Goal: Task Accomplishment & Management: Use online tool/utility

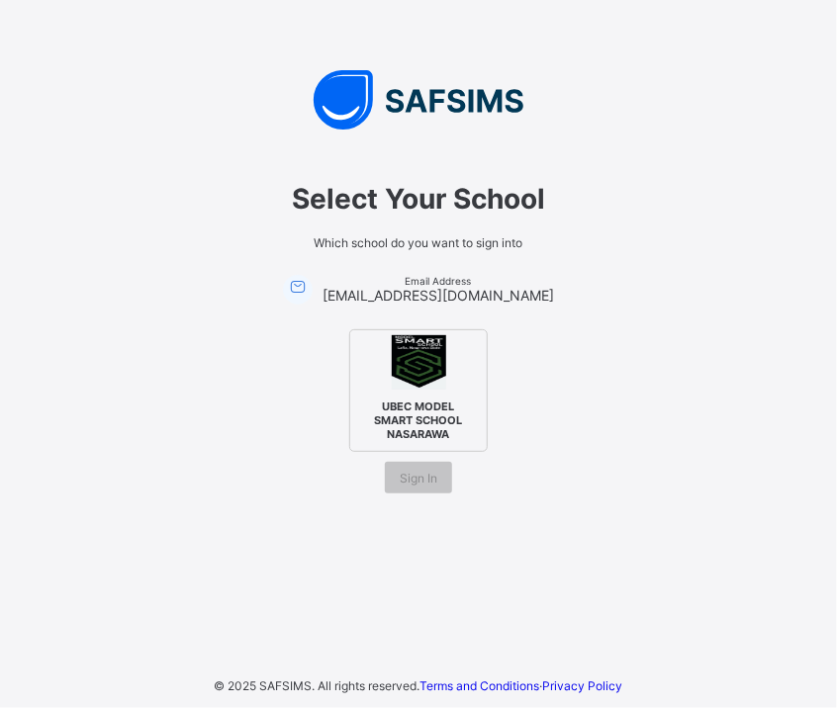
click at [400, 382] on img at bounding box center [419, 362] width 54 height 54
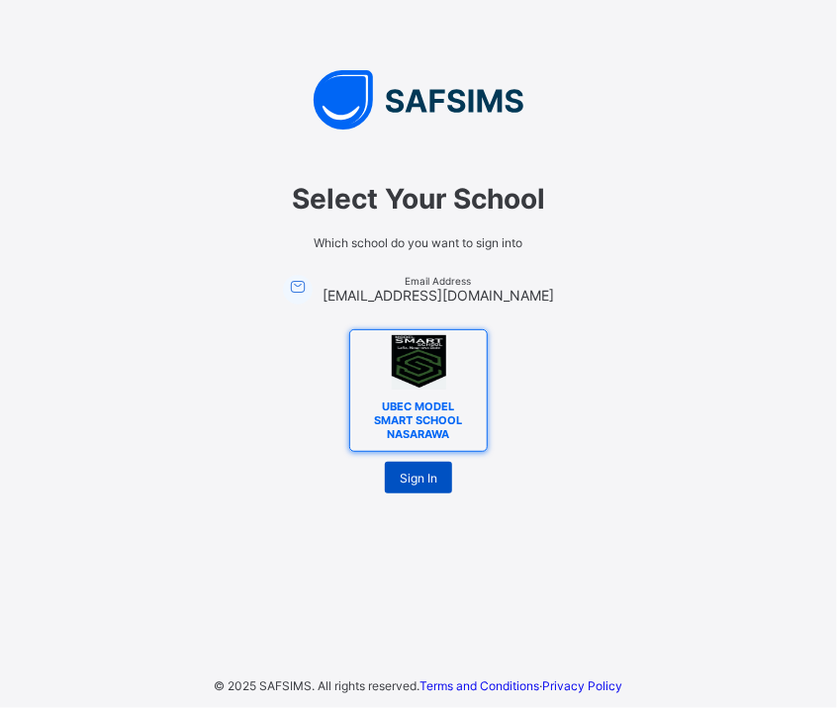
click at [433, 474] on span "Sign In" at bounding box center [419, 478] width 38 height 15
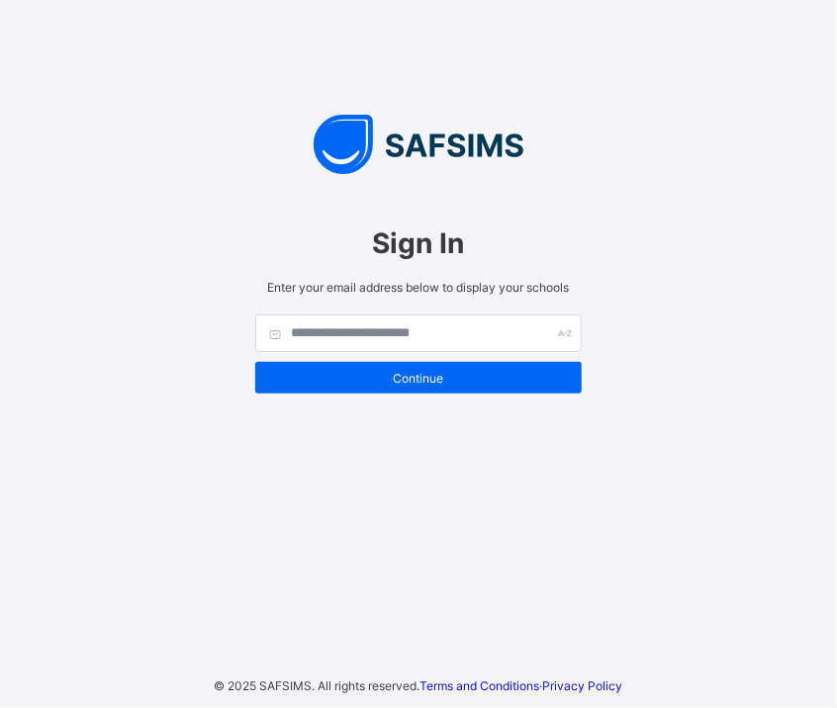
type input "**********"
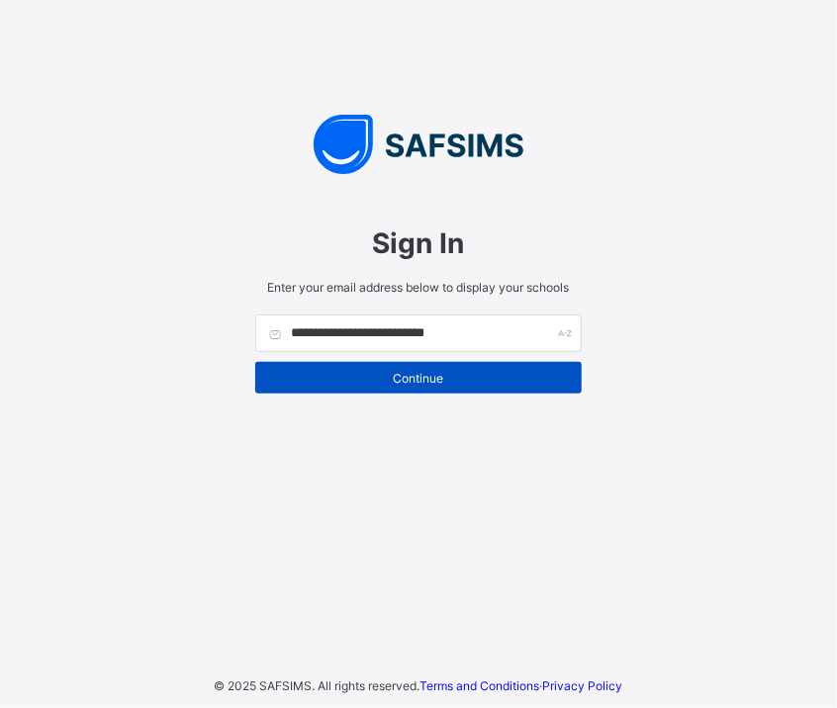
click at [420, 372] on span "Continue" at bounding box center [418, 378] width 297 height 15
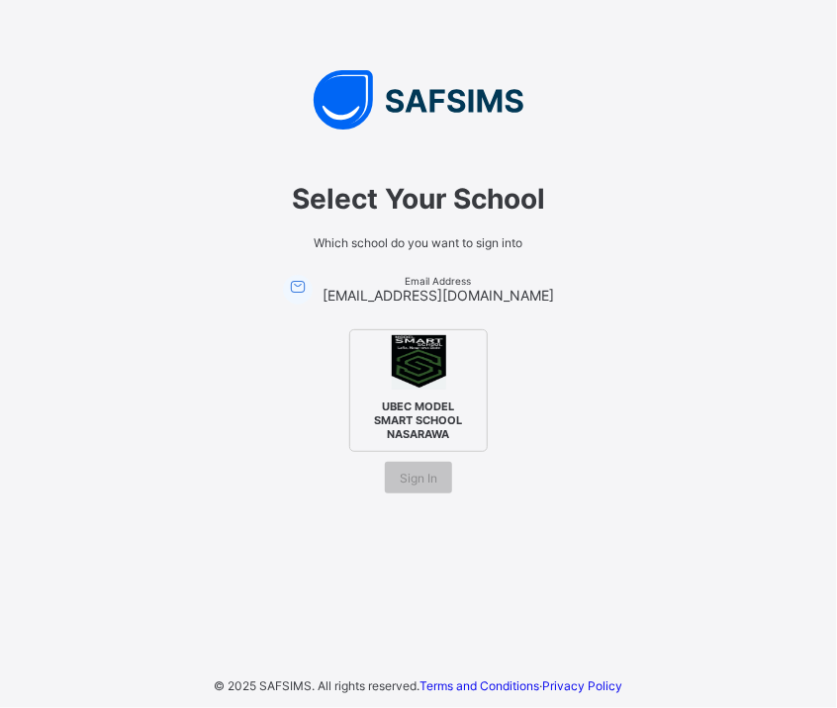
click at [420, 372] on img at bounding box center [419, 362] width 54 height 54
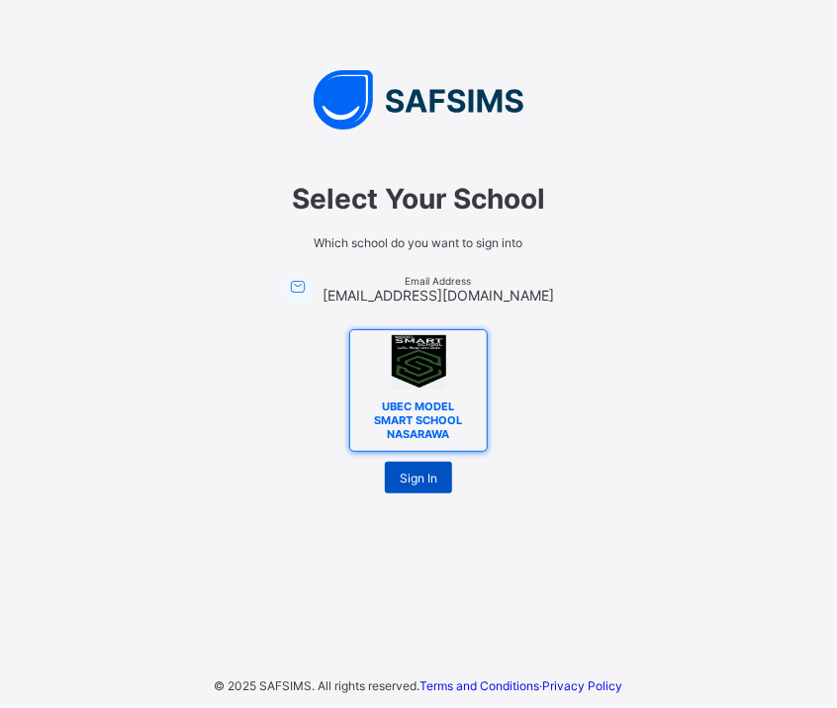
click at [425, 482] on span "Sign In" at bounding box center [419, 478] width 38 height 15
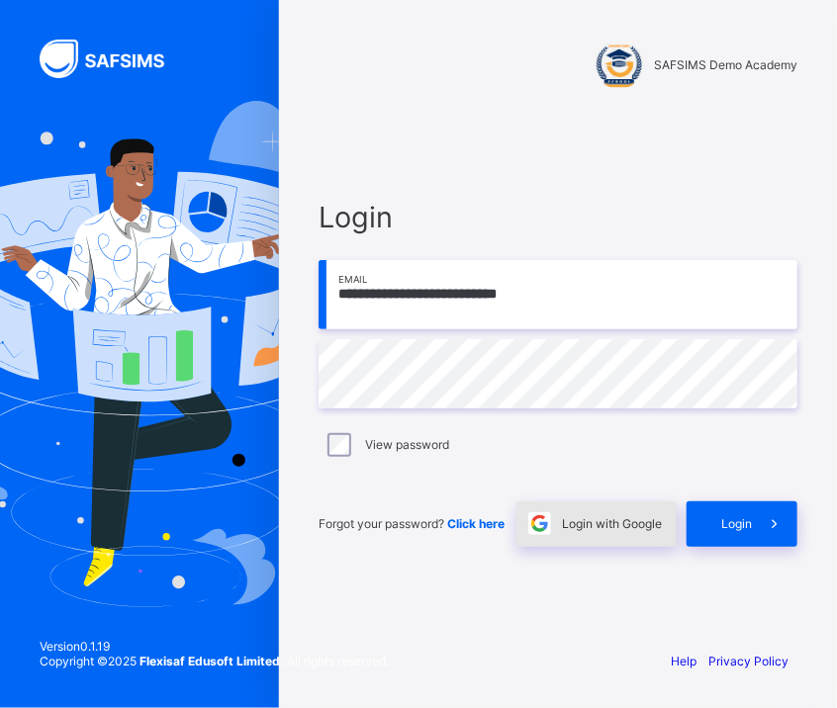
click at [612, 522] on span "Login with Google" at bounding box center [612, 524] width 100 height 15
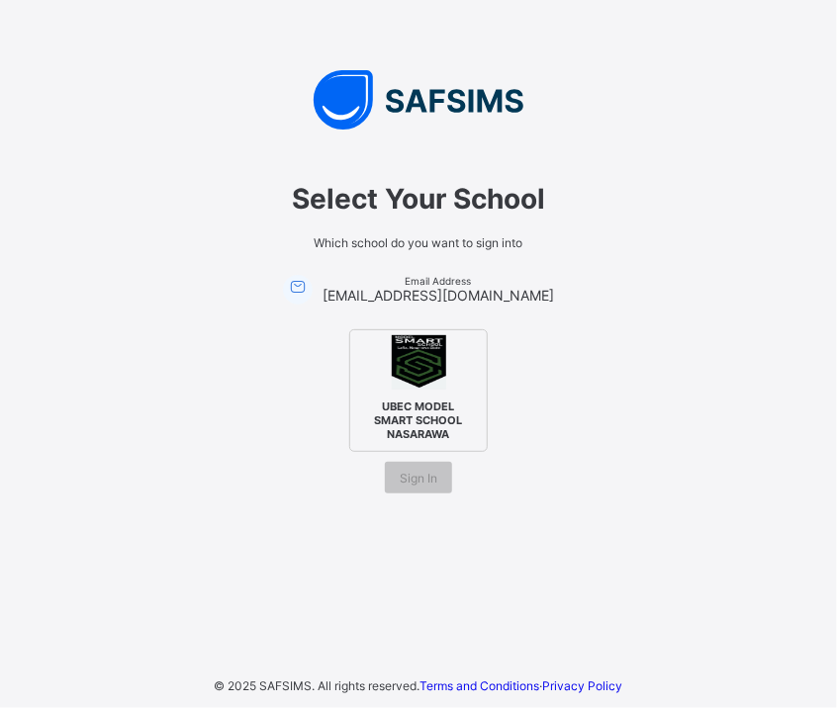
click at [408, 388] on img at bounding box center [419, 362] width 54 height 54
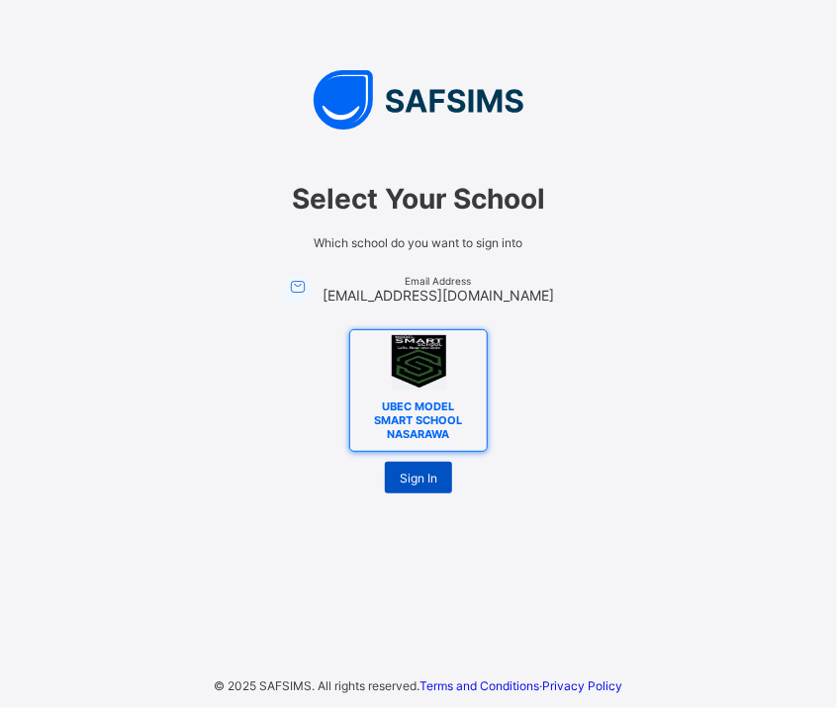
click at [423, 482] on span "Sign In" at bounding box center [419, 478] width 38 height 15
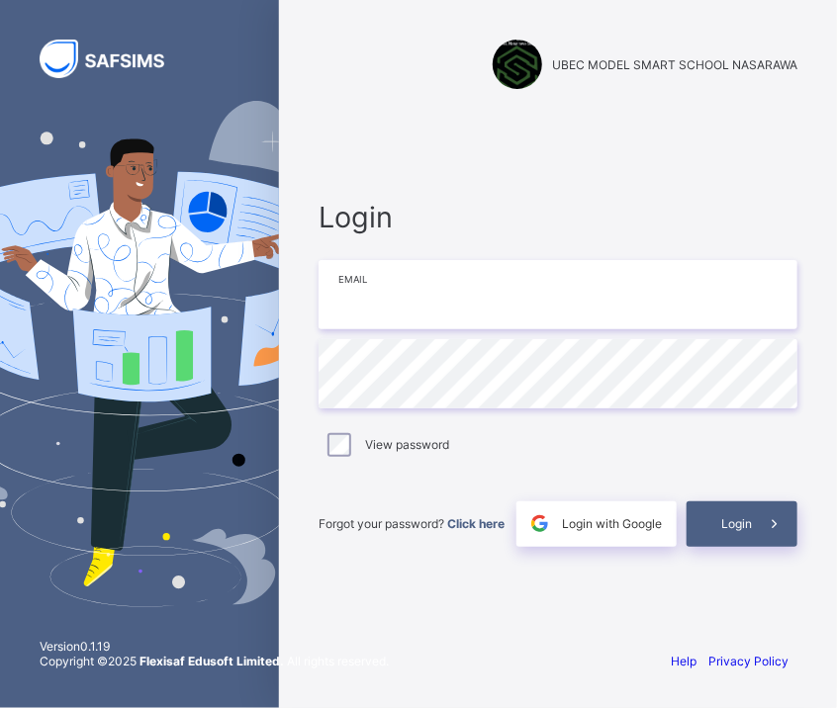
type input "**********"
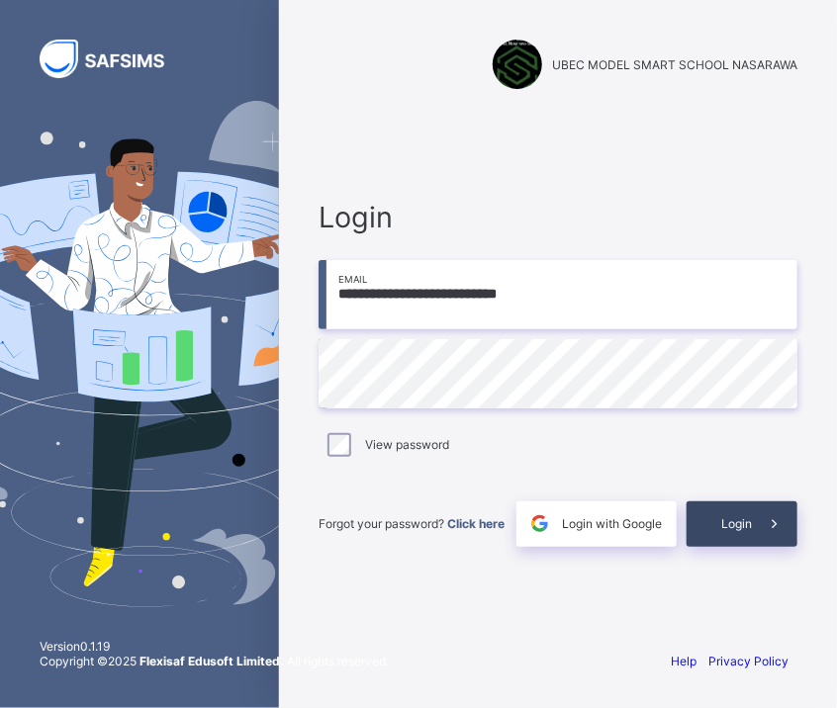
click at [728, 529] on span "Login" at bounding box center [736, 524] width 31 height 15
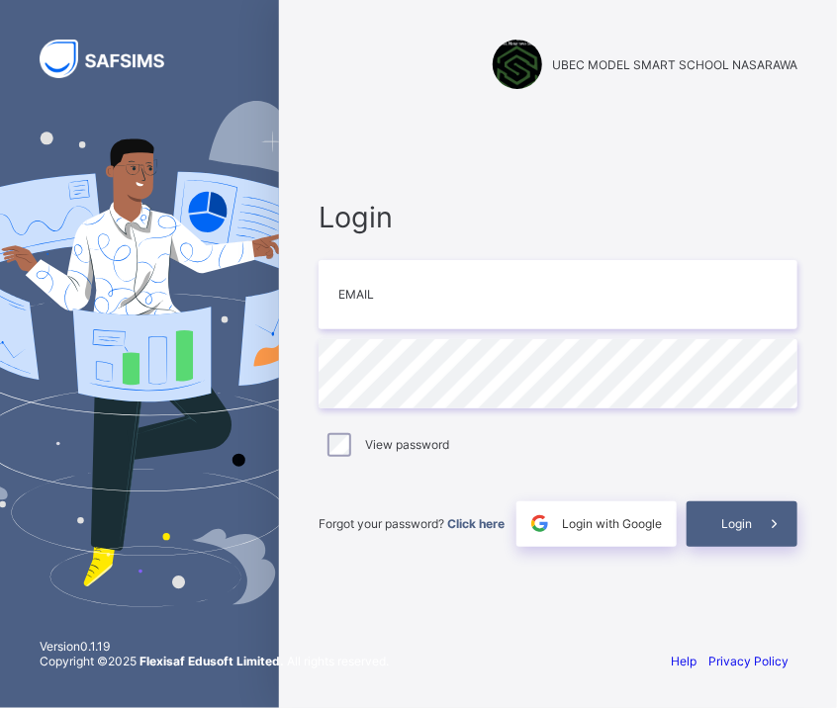
type input "**********"
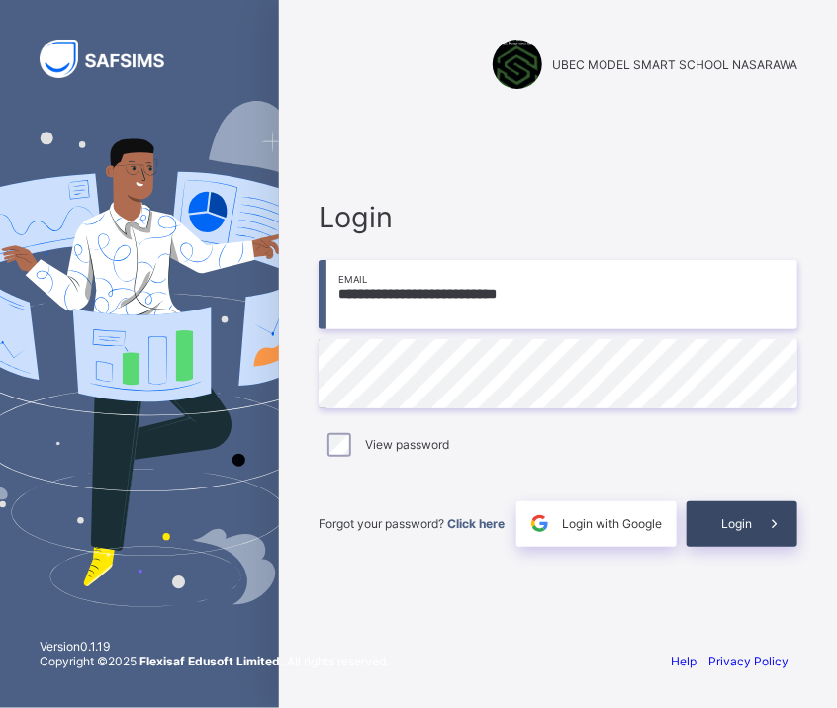
click at [756, 531] on span at bounding box center [775, 525] width 46 height 46
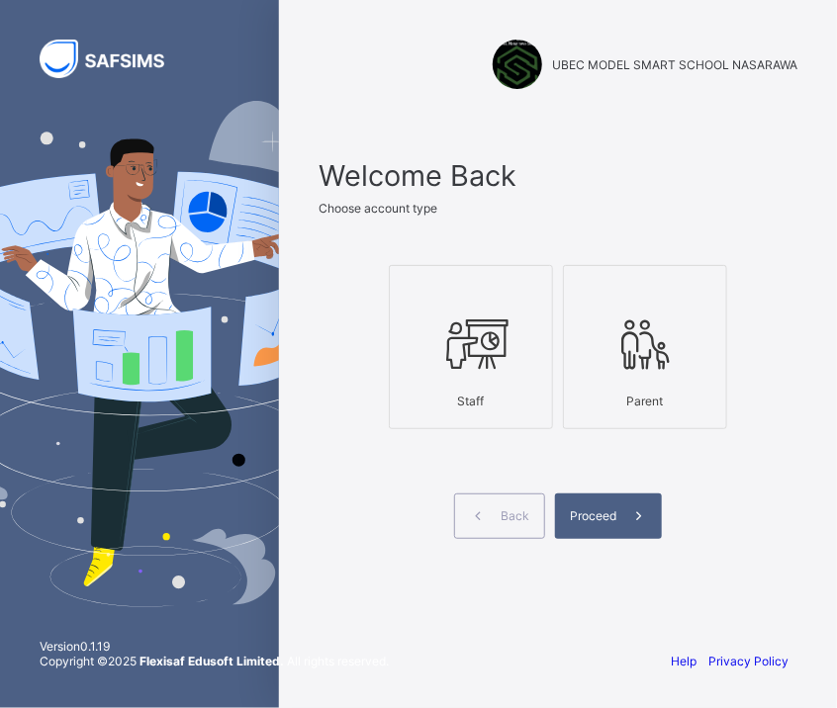
click at [463, 375] on div at bounding box center [471, 345] width 142 height 78
click at [617, 518] on span at bounding box center [639, 517] width 46 height 46
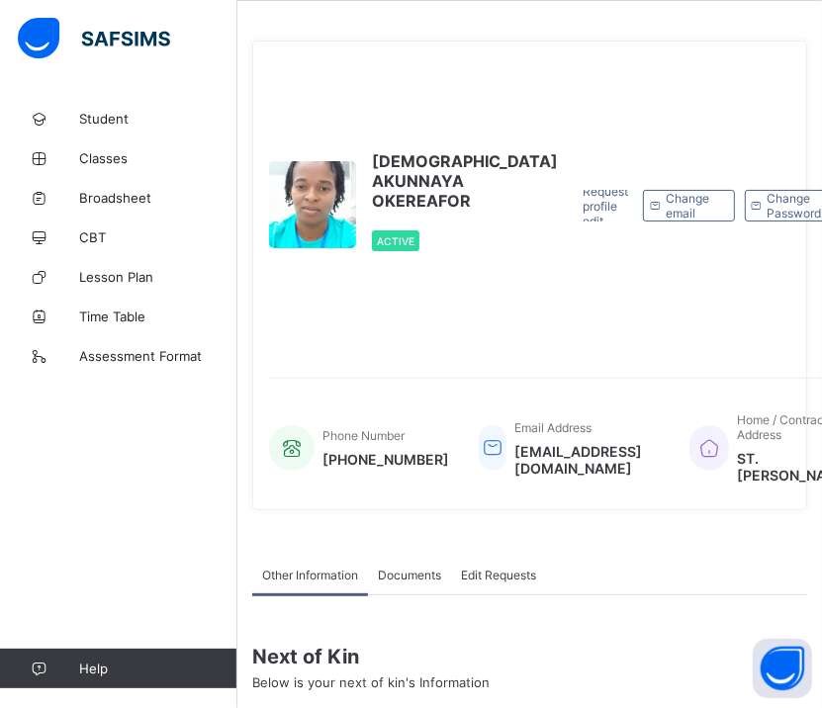
scroll to position [14, 0]
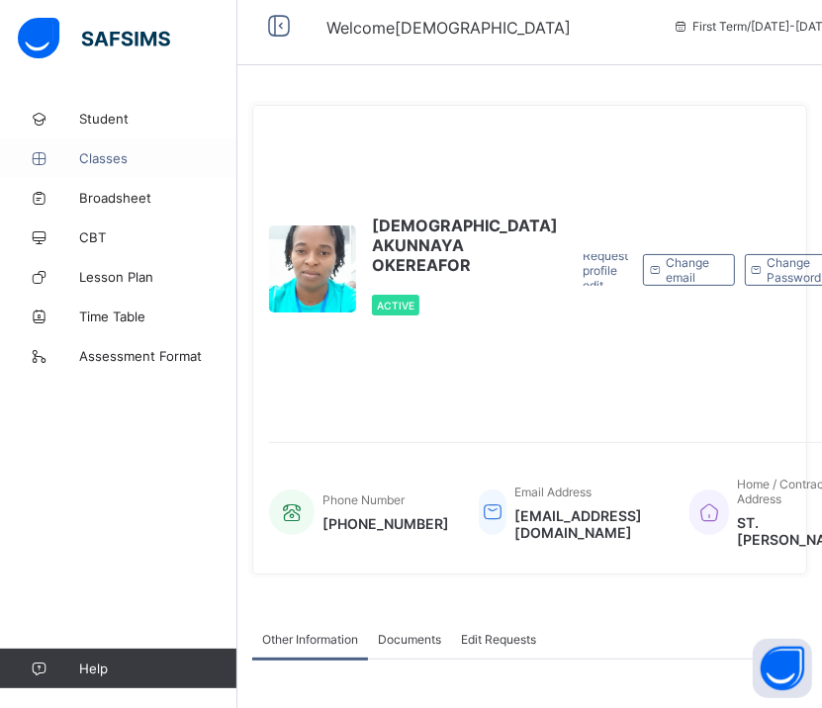
click at [111, 160] on span "Classes" at bounding box center [158, 158] width 158 height 16
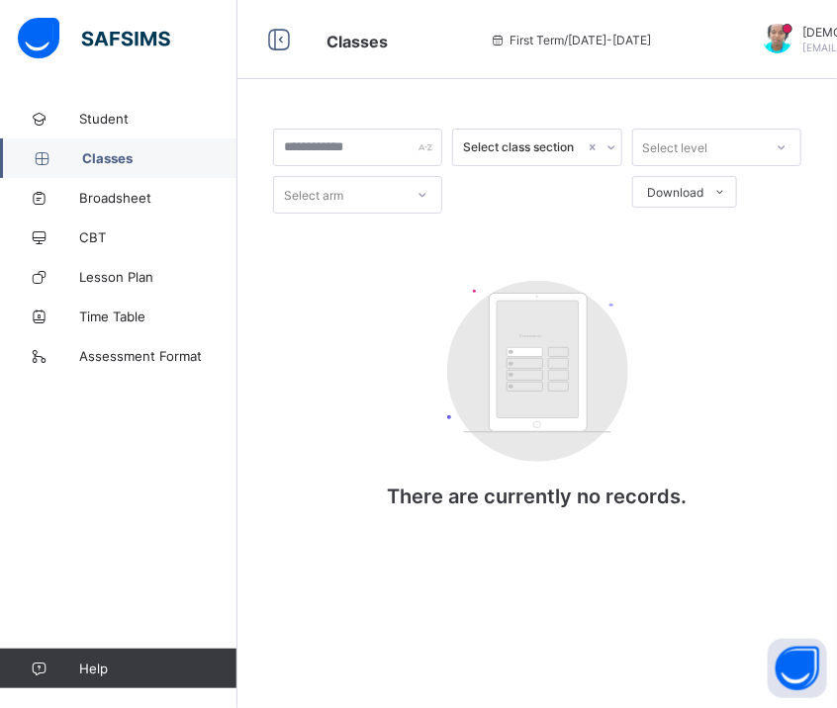
click at [111, 160] on span "Classes" at bounding box center [159, 158] width 155 height 16
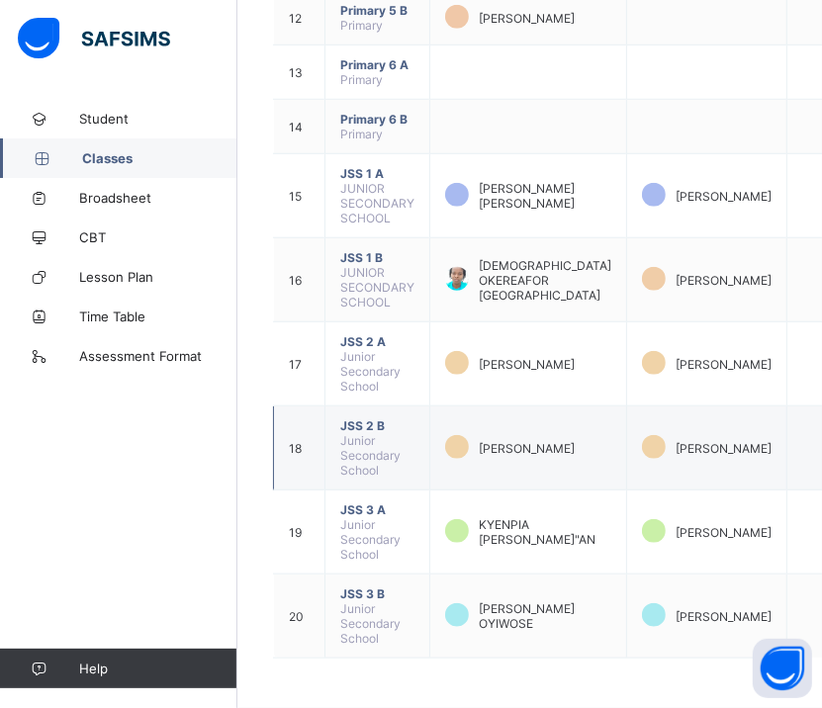
scroll to position [1013, 0]
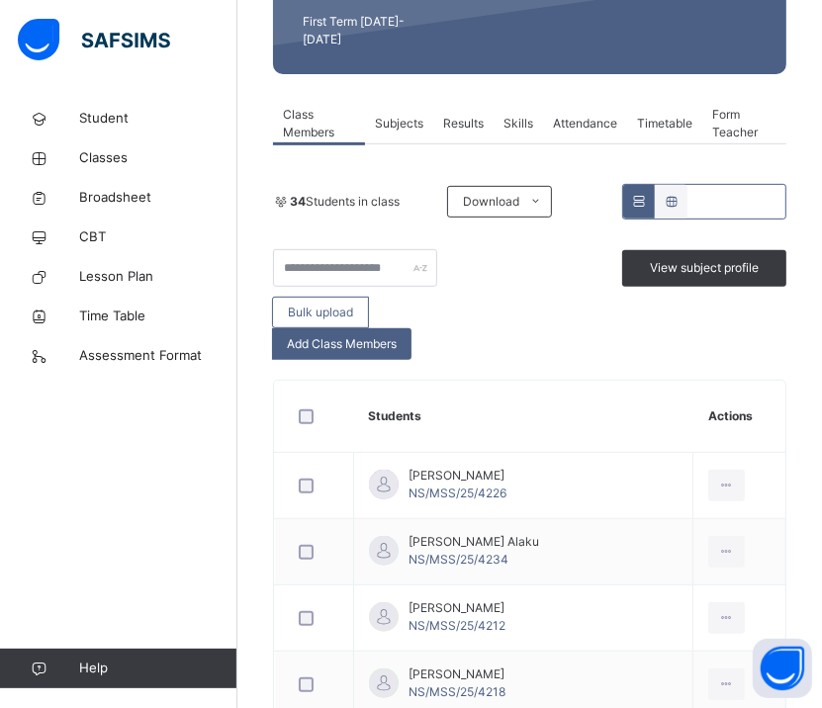
scroll to position [395, 0]
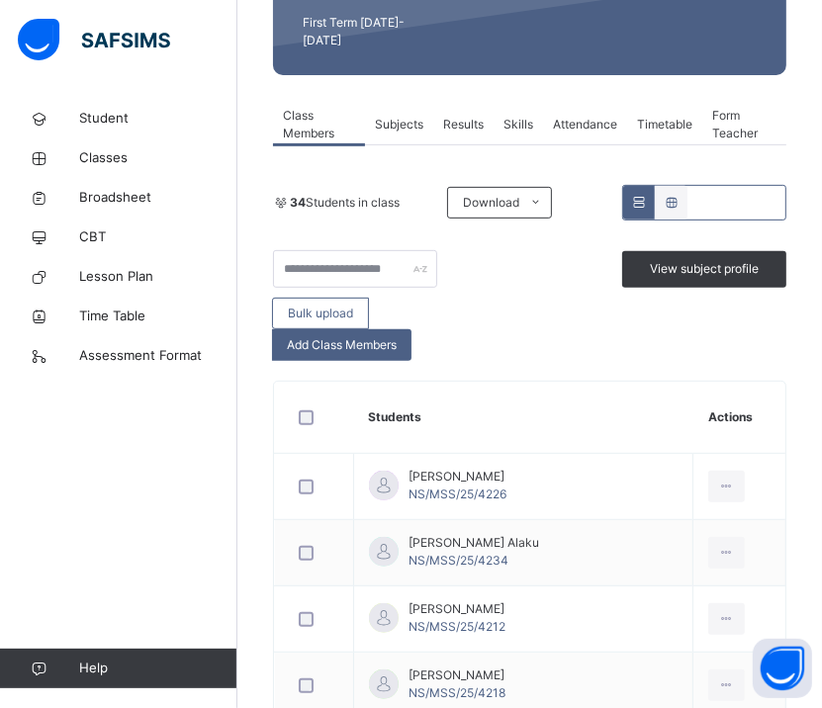
click at [752, 107] on span "Form Teacher" at bounding box center [744, 125] width 64 height 36
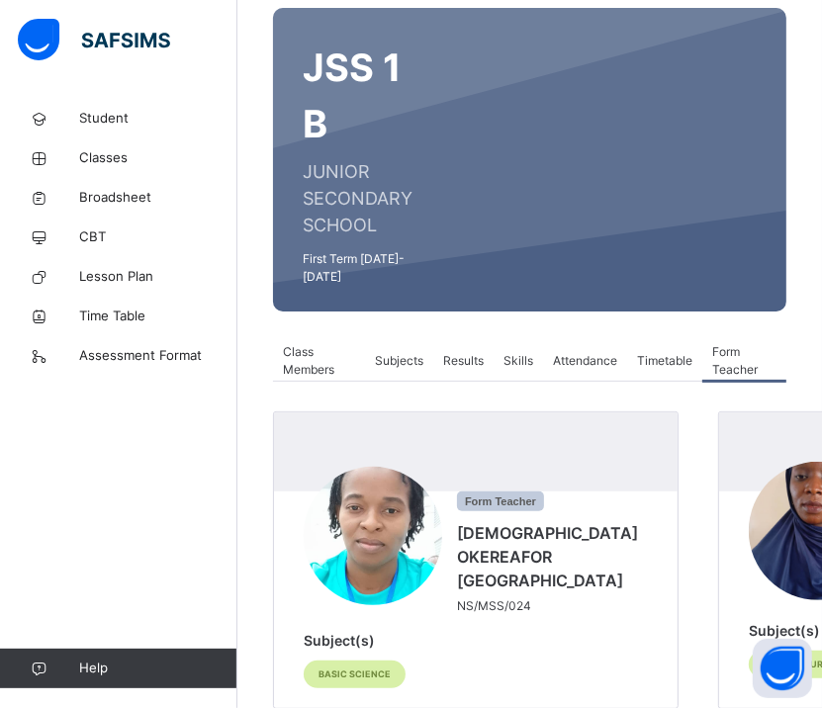
scroll to position [156, 0]
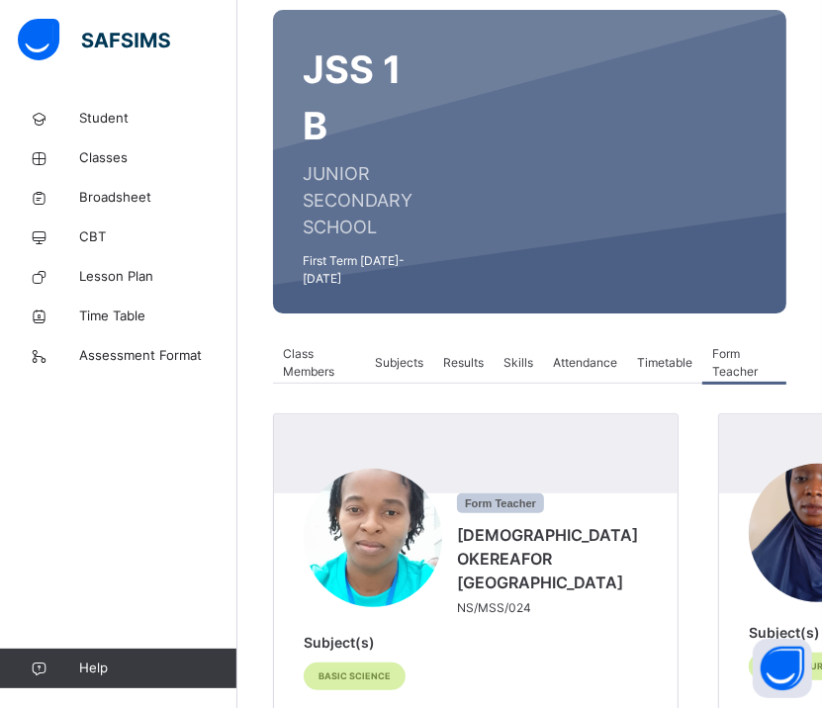
click at [415, 354] on span "Subjects" at bounding box center [399, 363] width 48 height 18
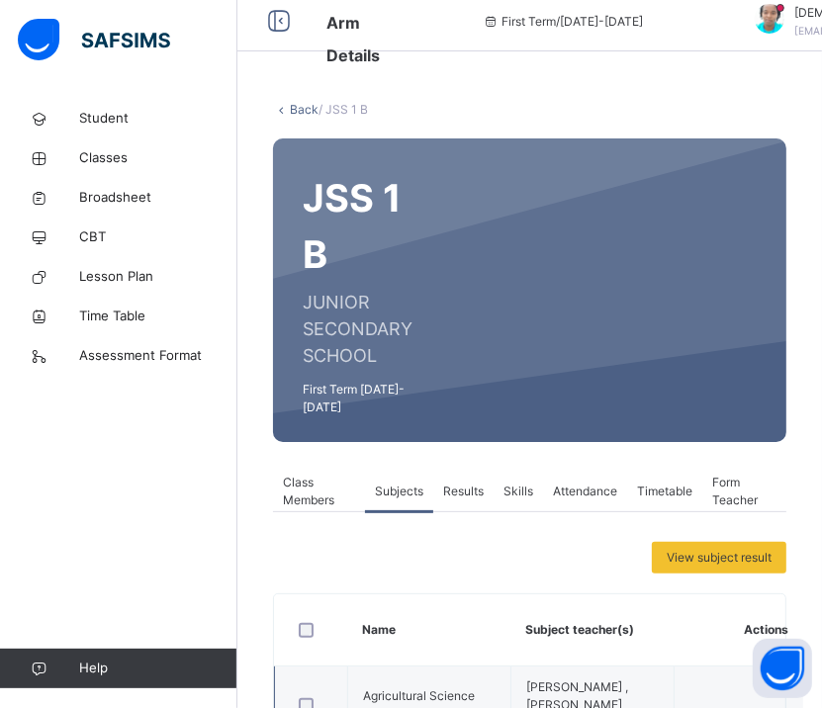
scroll to position [0, 0]
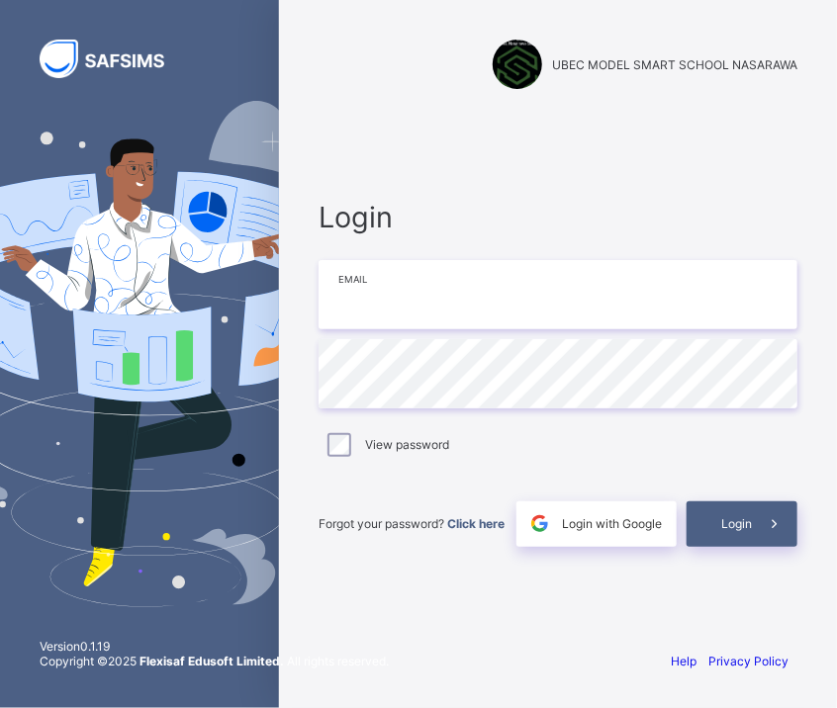
type input "**********"
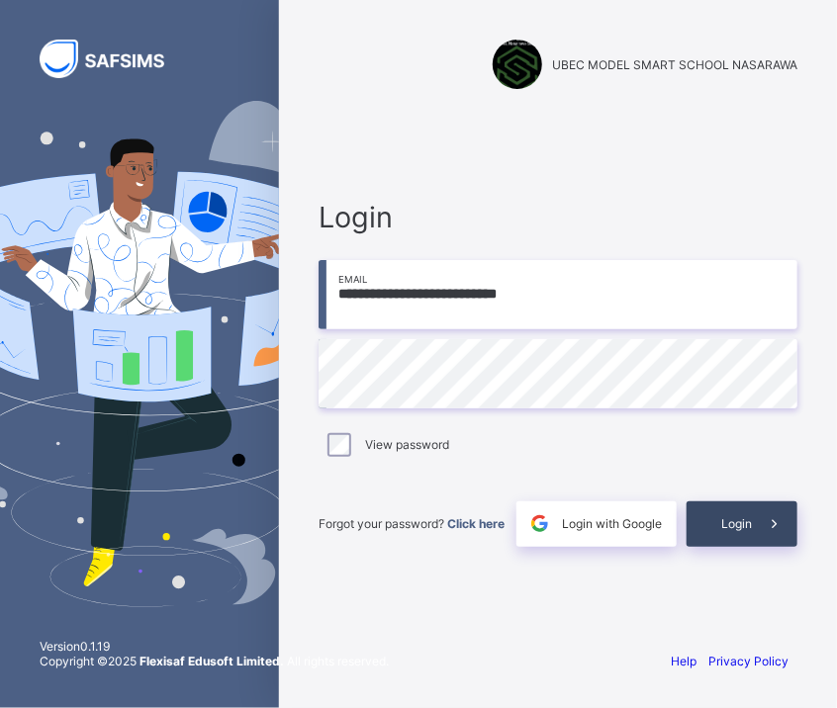
click at [733, 521] on span "Login" at bounding box center [736, 524] width 31 height 15
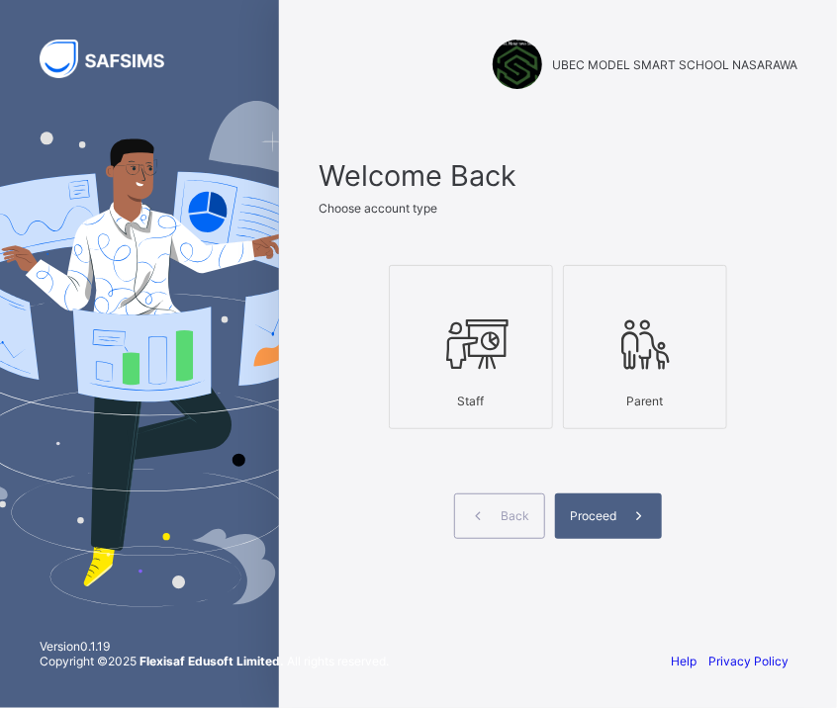
click at [484, 379] on div at bounding box center [471, 345] width 142 height 78
click at [605, 508] on div "Proceed" at bounding box center [608, 517] width 107 height 46
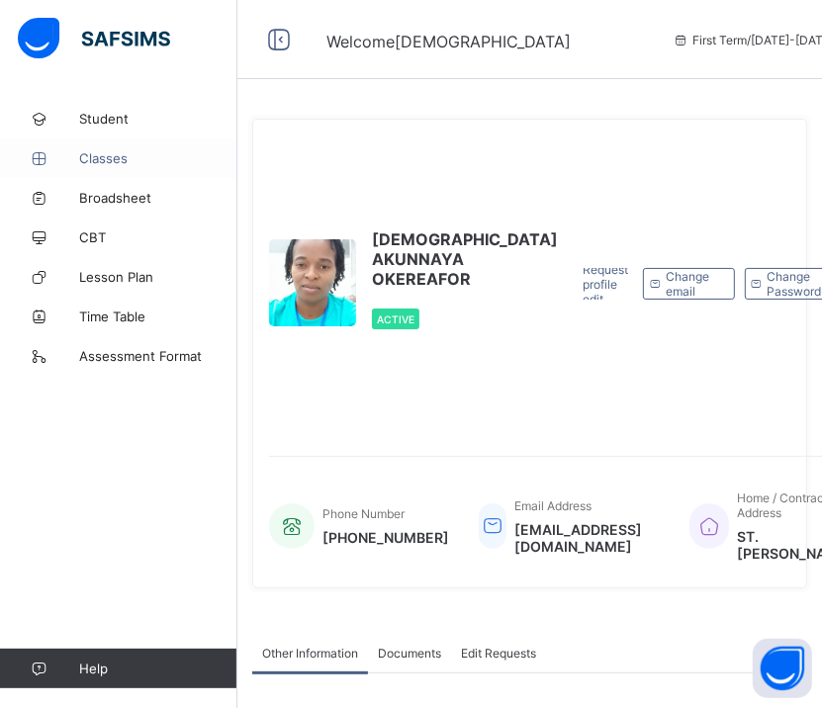
click at [104, 161] on span "Classes" at bounding box center [158, 158] width 158 height 16
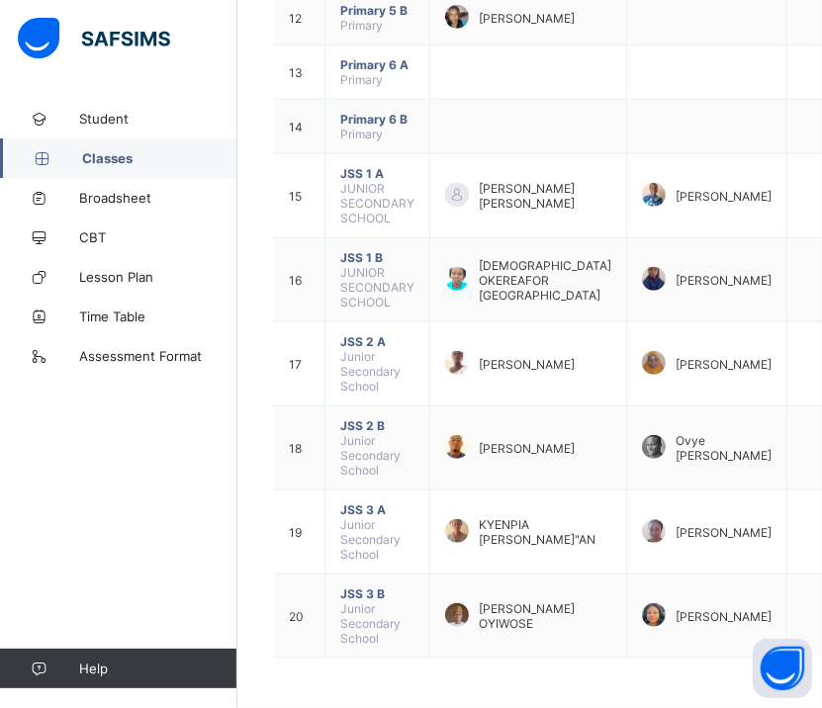
scroll to position [989, 0]
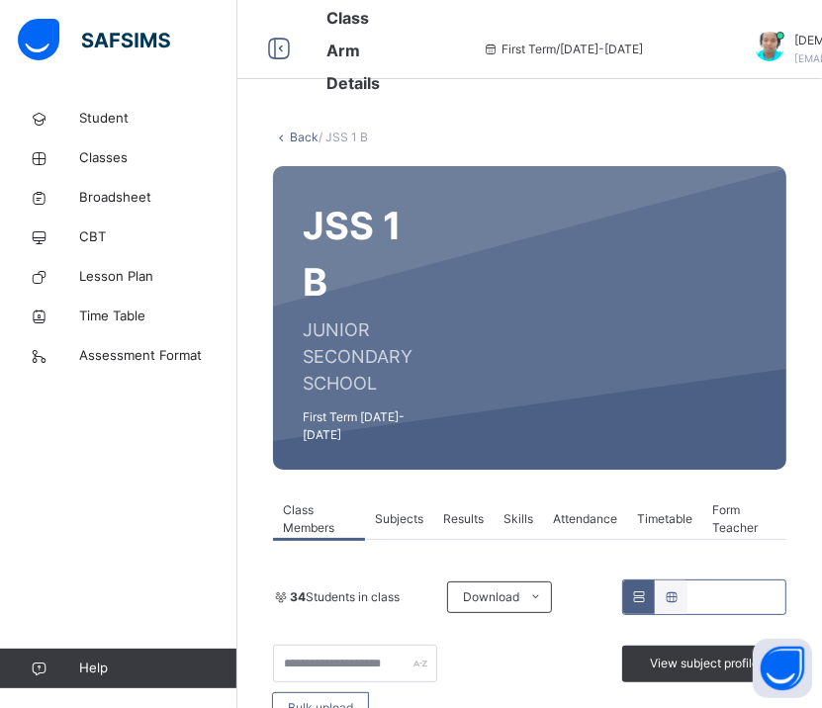
scroll to position [297, 0]
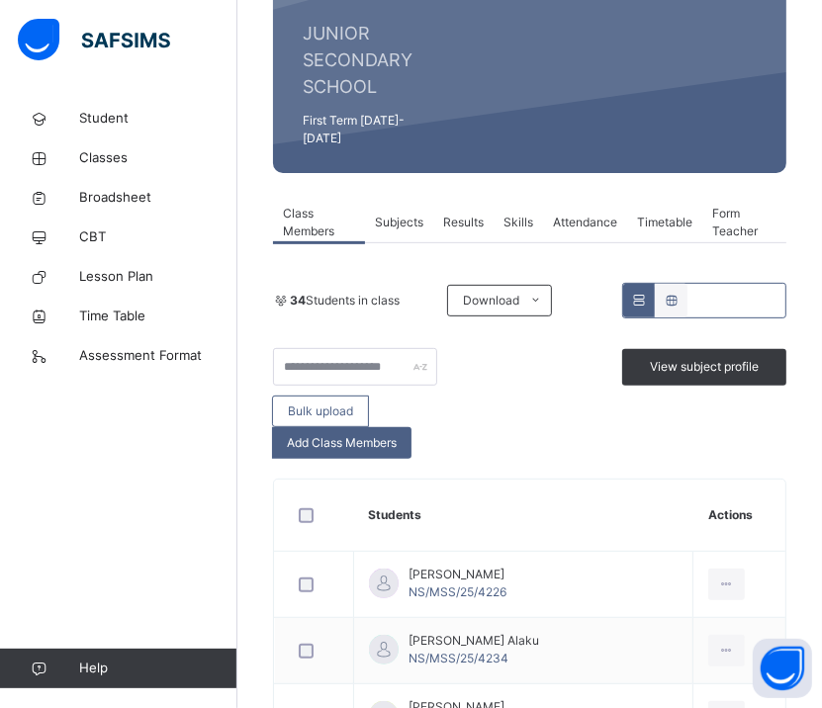
click at [587, 217] on div "Attendance" at bounding box center [585, 223] width 84 height 40
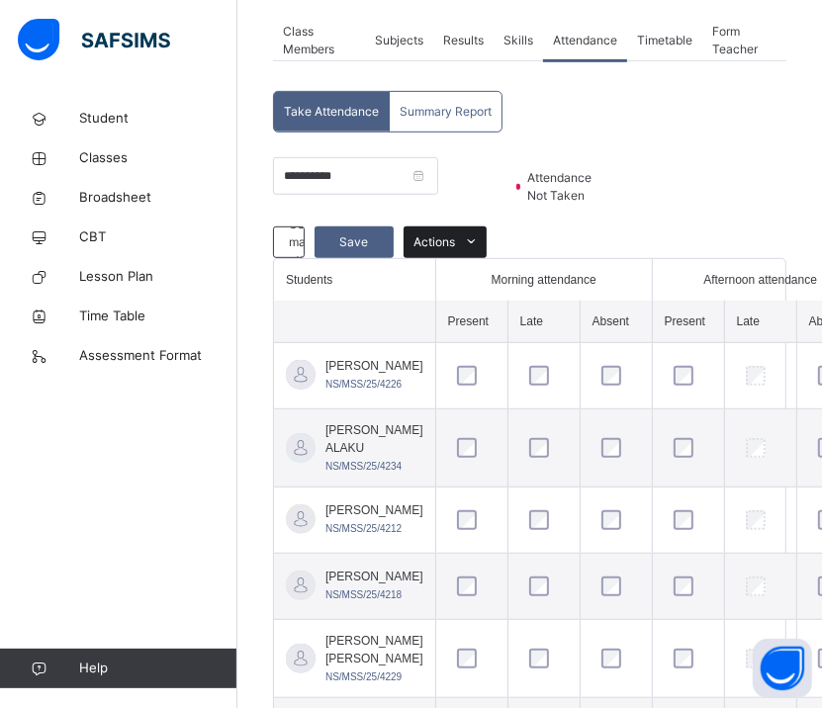
scroll to position [495, 0]
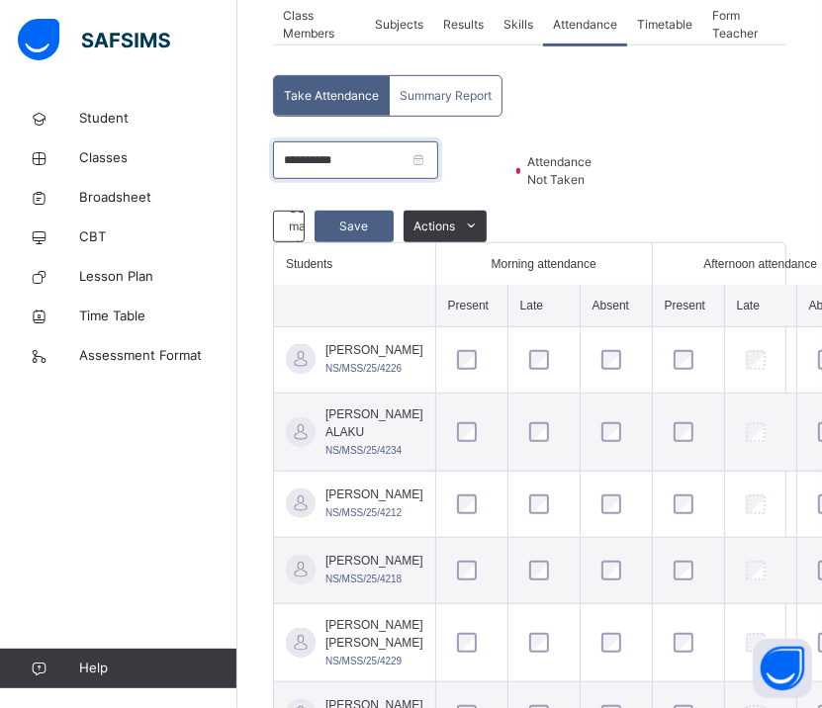
click at [438, 141] on input "**********" at bounding box center [355, 160] width 165 height 38
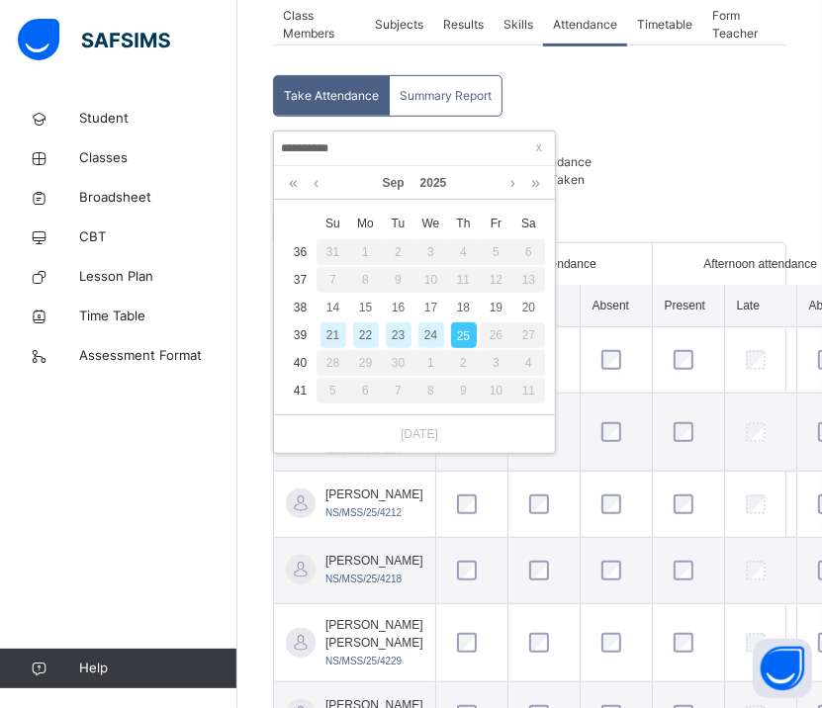
click at [429, 337] on div "24" at bounding box center [432, 336] width 26 height 26
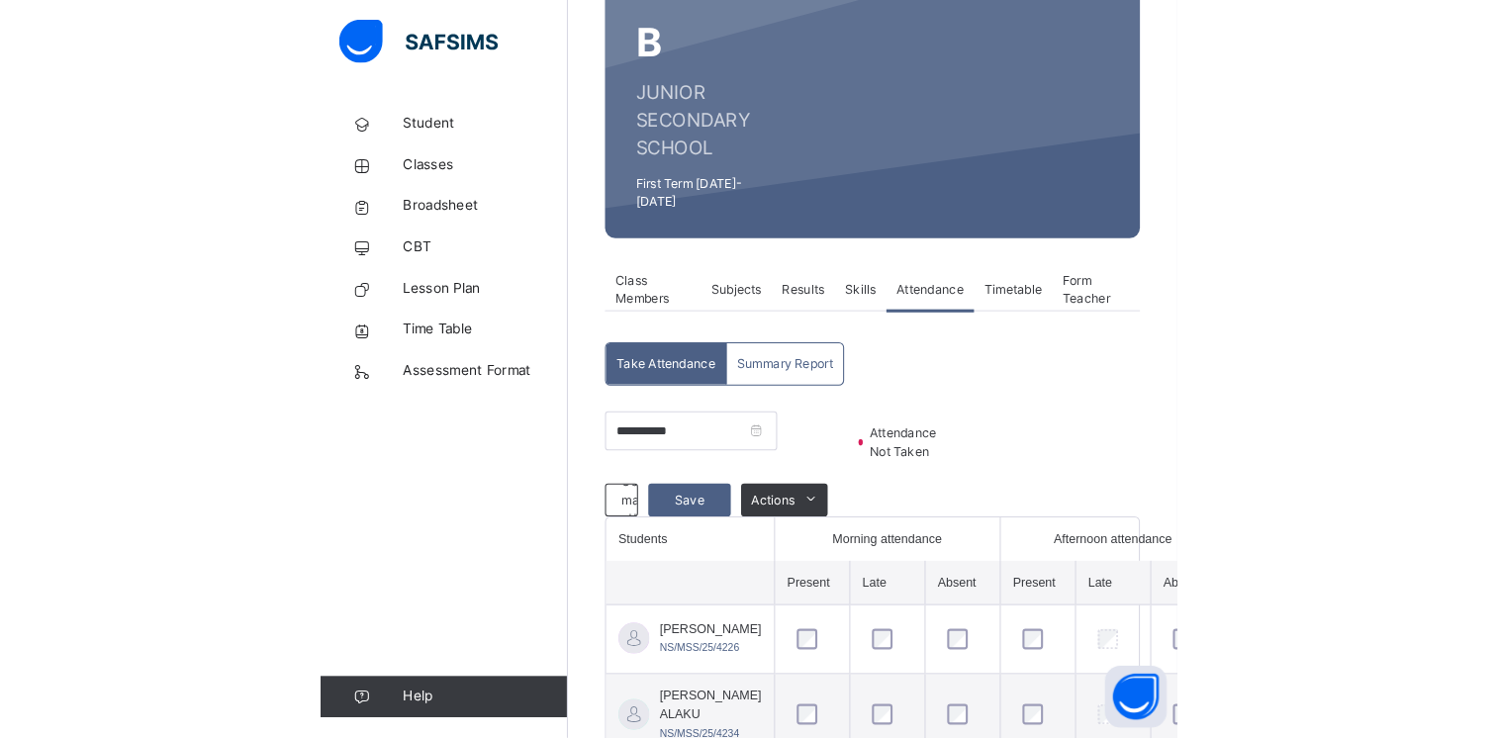
scroll to position [240, 0]
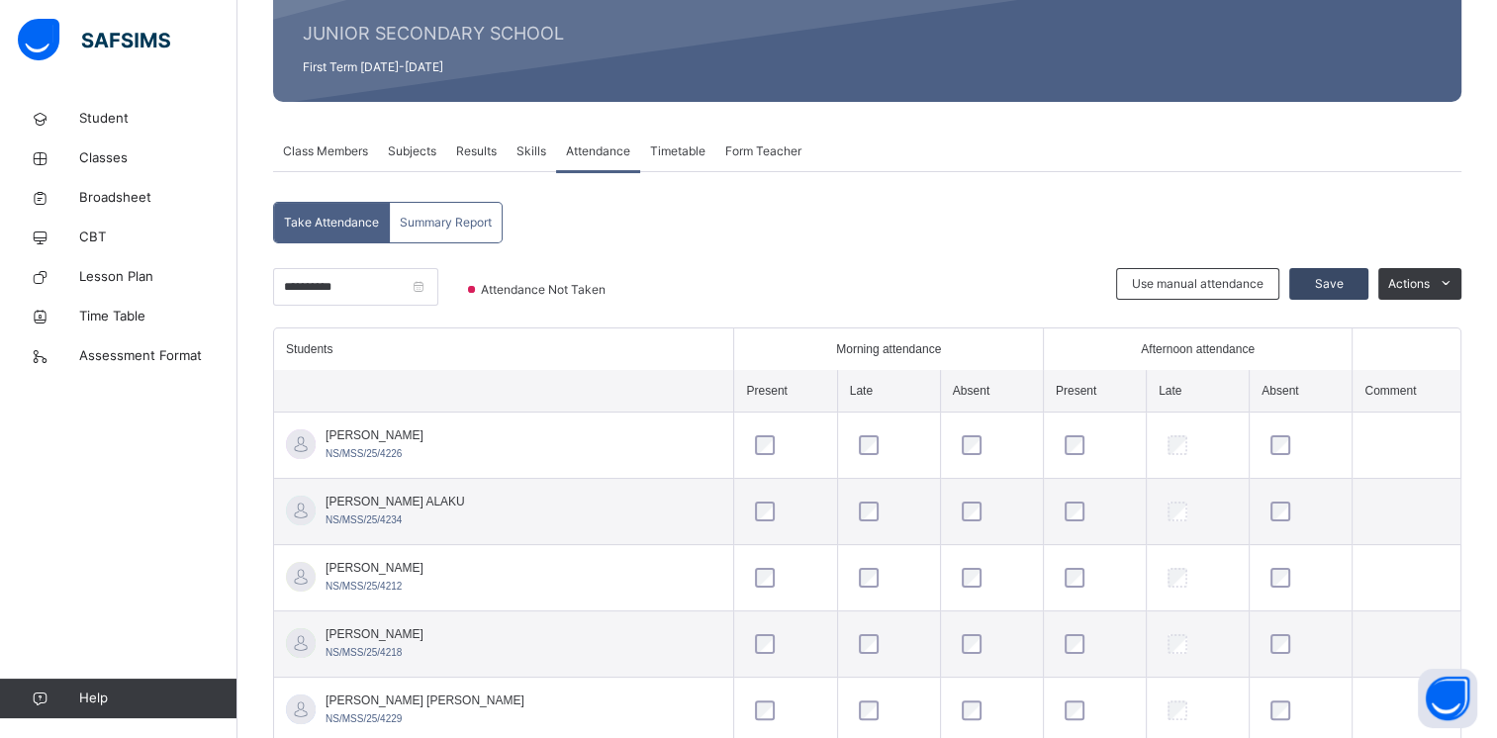
click at [836, 291] on span "Save" at bounding box center [1328, 284] width 49 height 18
click at [438, 293] on input "**********" at bounding box center [355, 287] width 165 height 38
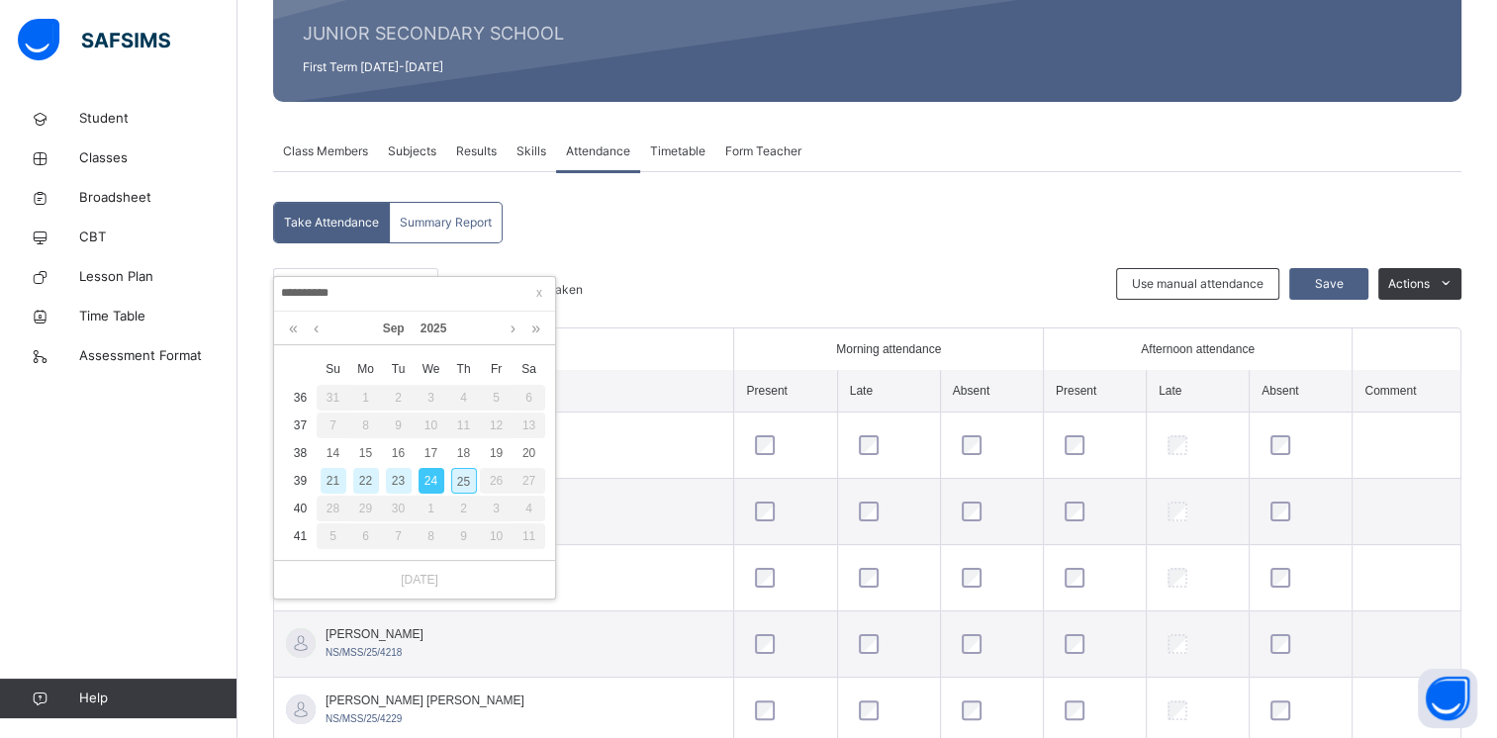
click at [398, 485] on div "23" at bounding box center [399, 481] width 26 height 26
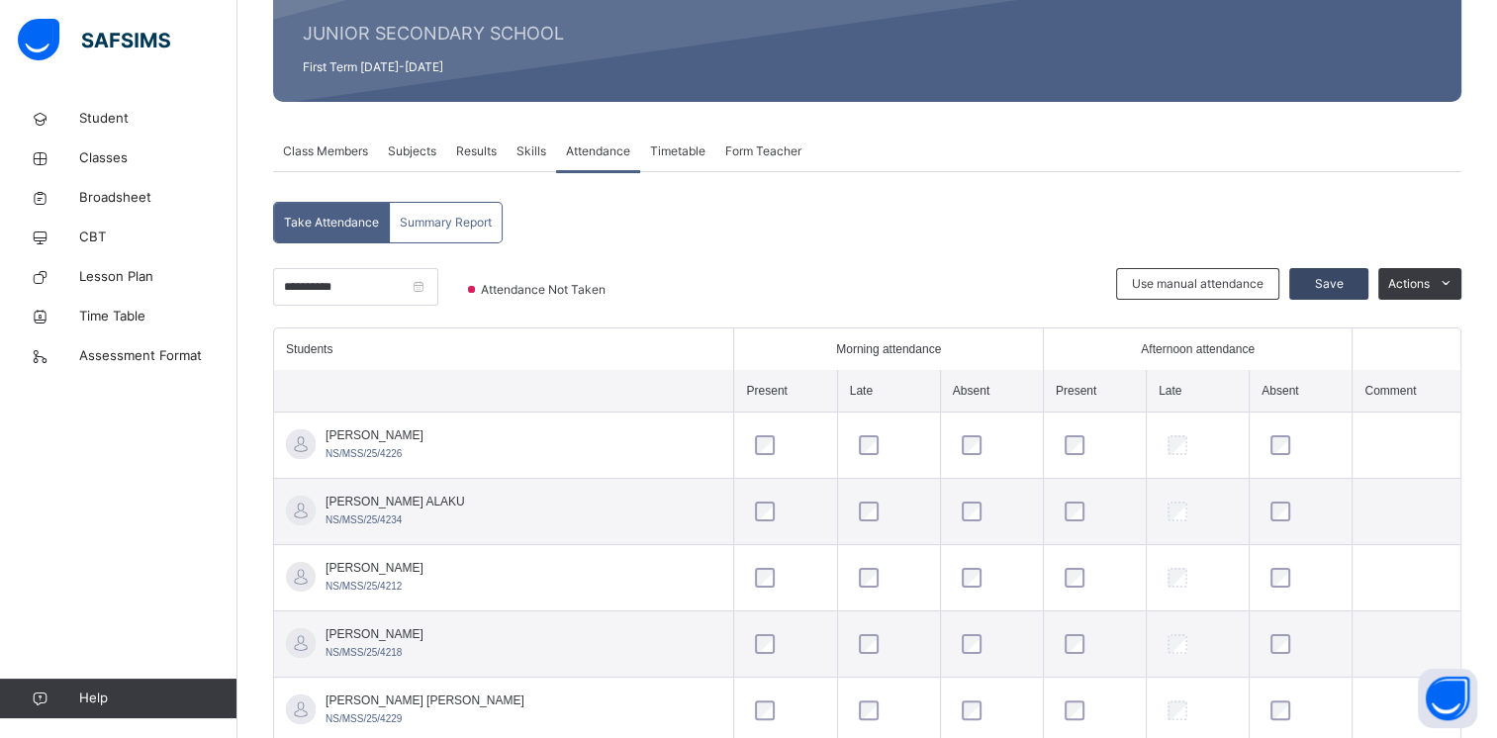
click at [836, 288] on span "Save" at bounding box center [1328, 284] width 49 height 18
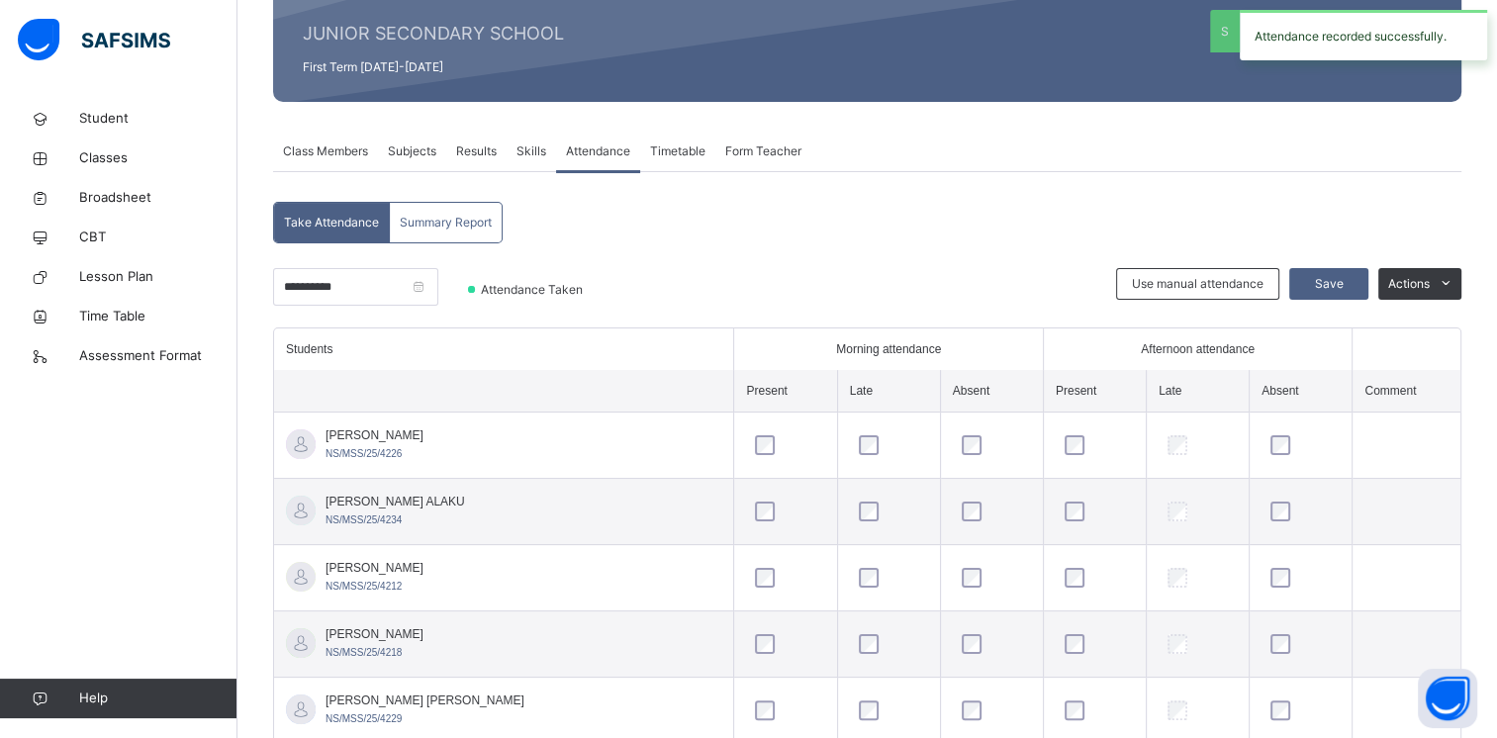
click at [503, 292] on div "Attendance Taken" at bounding box center [530, 297] width 164 height 59
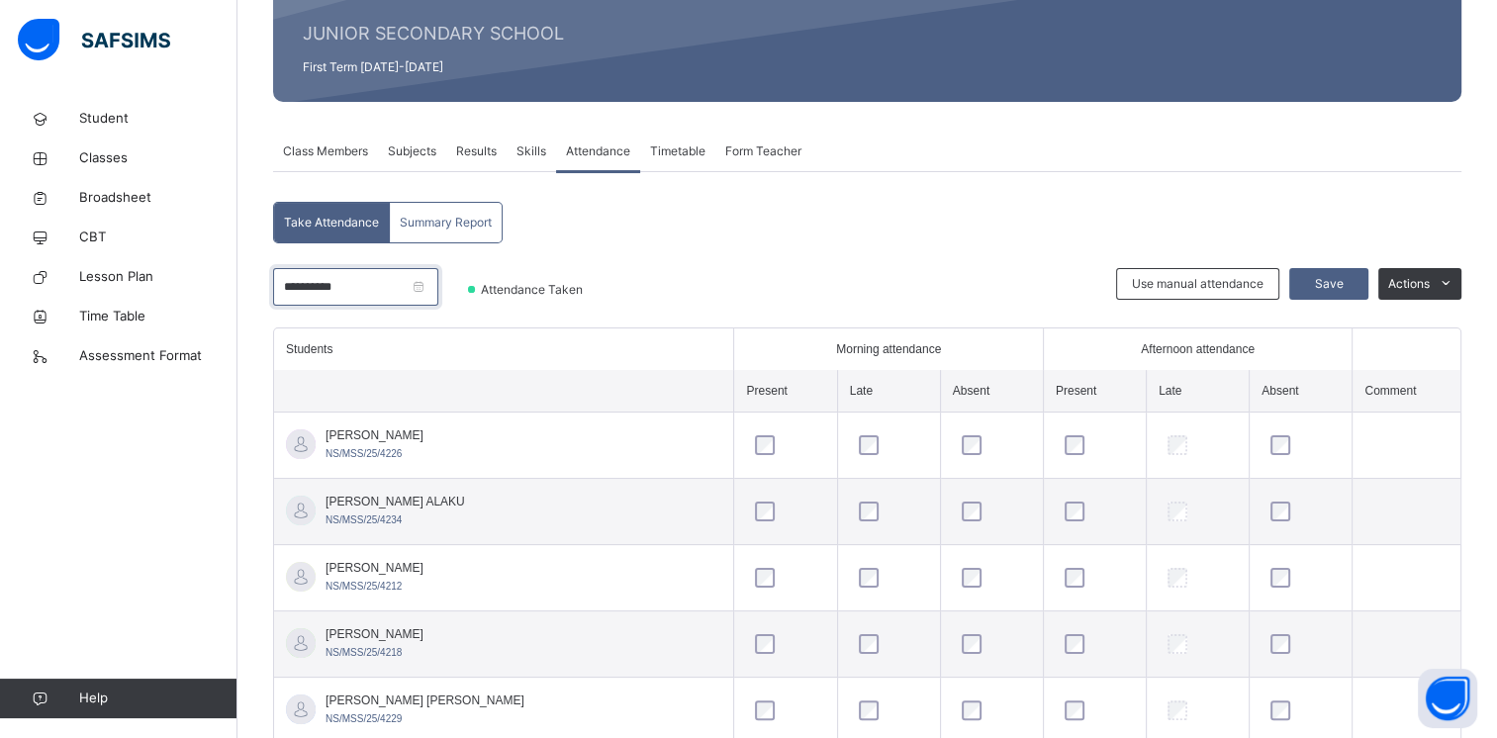
click at [438, 285] on input "**********" at bounding box center [355, 287] width 165 height 38
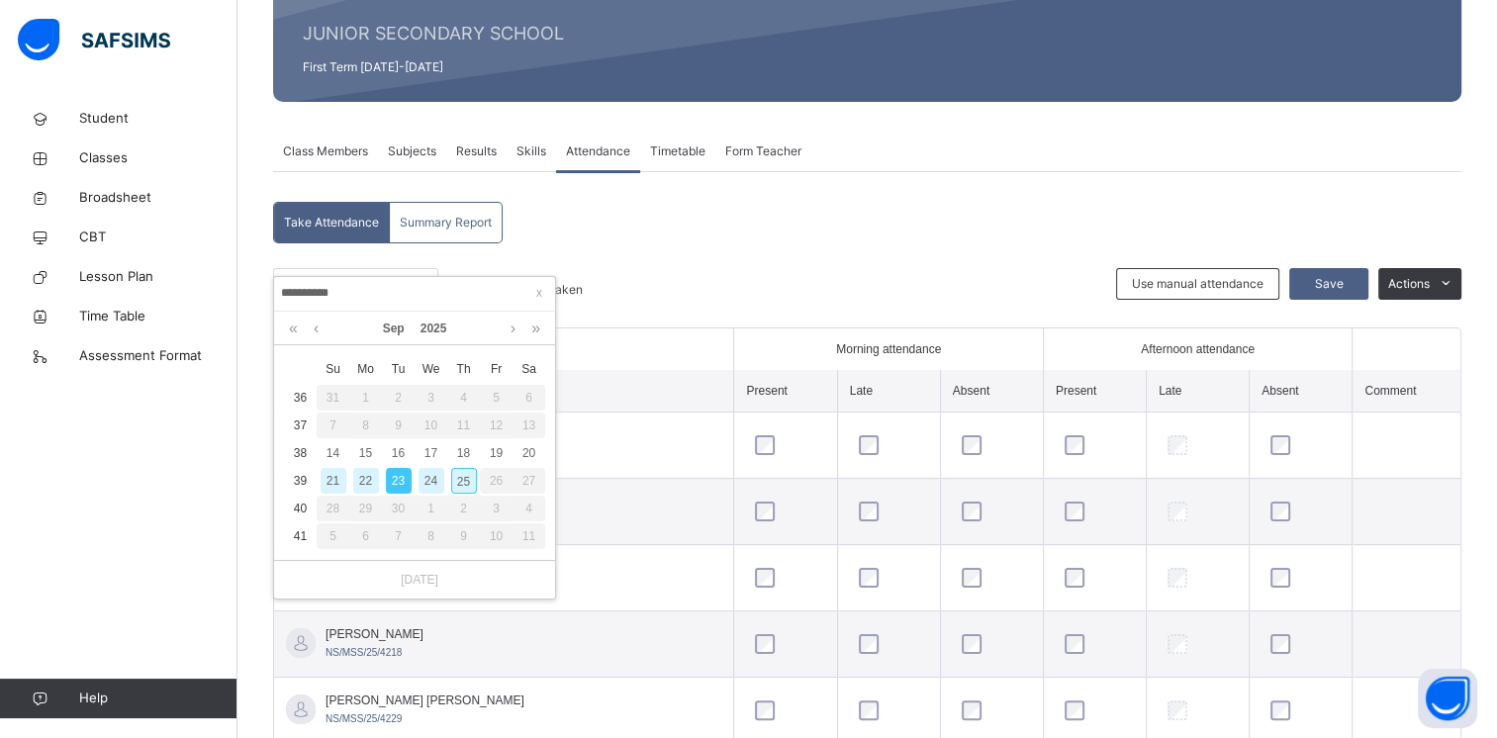
click at [364, 484] on div "22" at bounding box center [366, 481] width 26 height 26
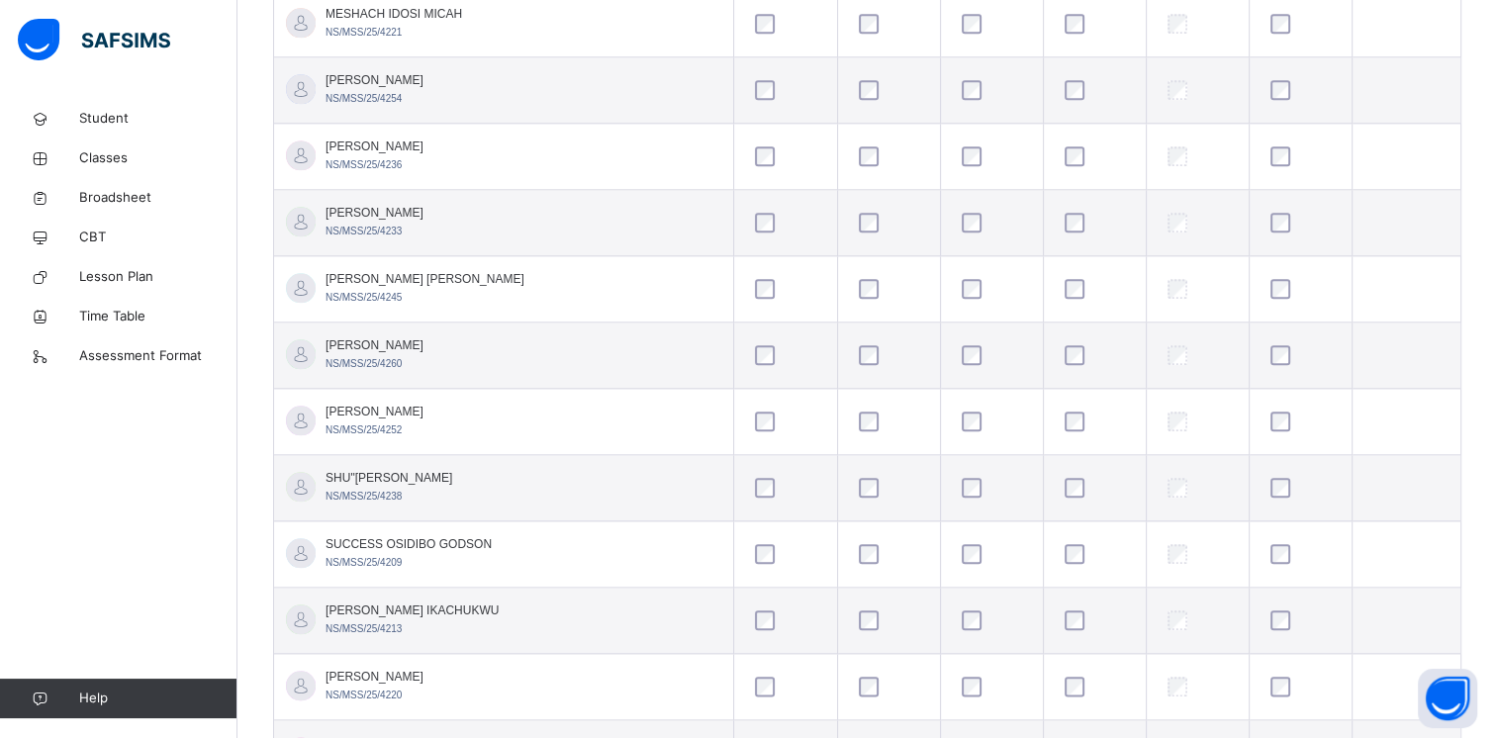
scroll to position [2215, 0]
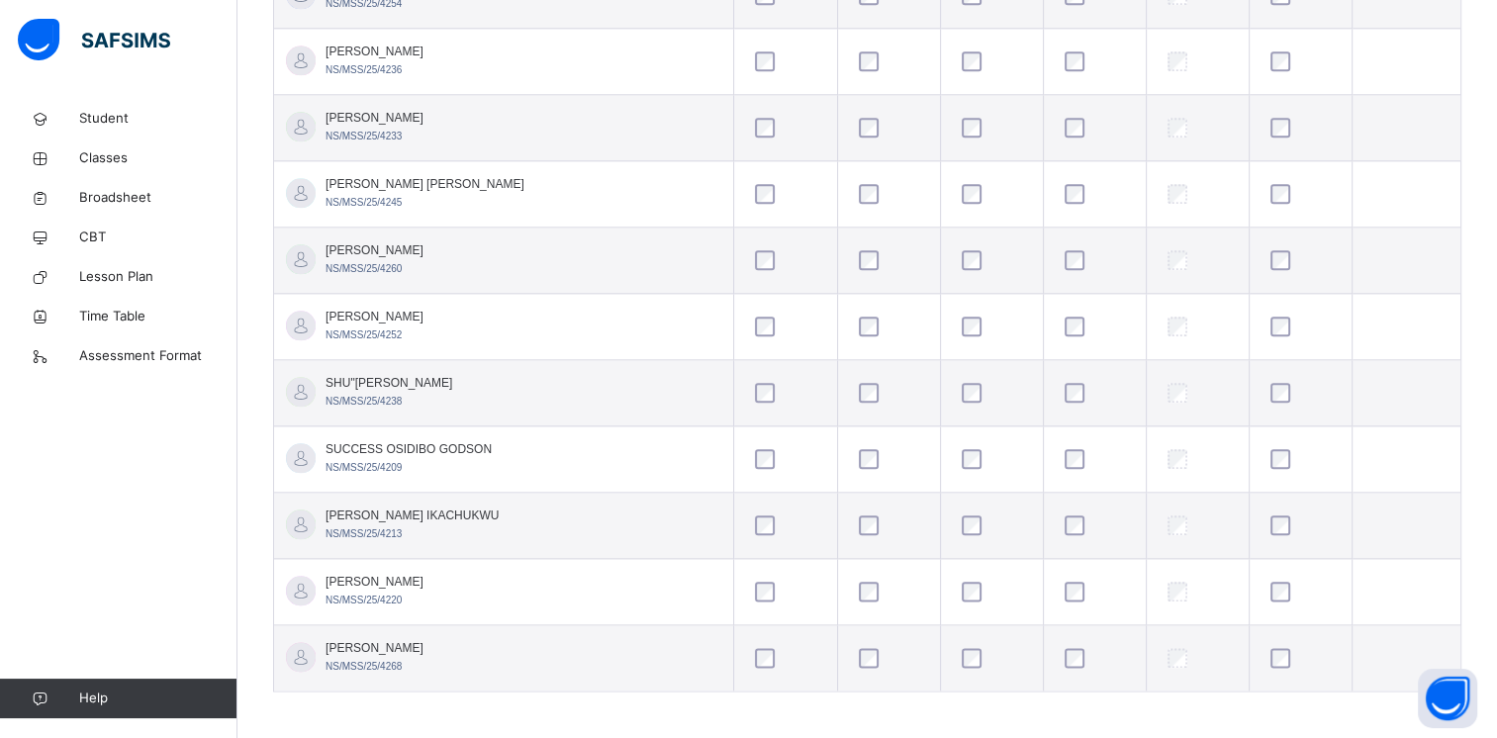
click at [449, 512] on span "THOMAS OMABE IKACHUKWU" at bounding box center [412, 516] width 173 height 18
click at [443, 507] on span "THOMAS OMABE IKACHUKWU" at bounding box center [412, 516] width 173 height 18
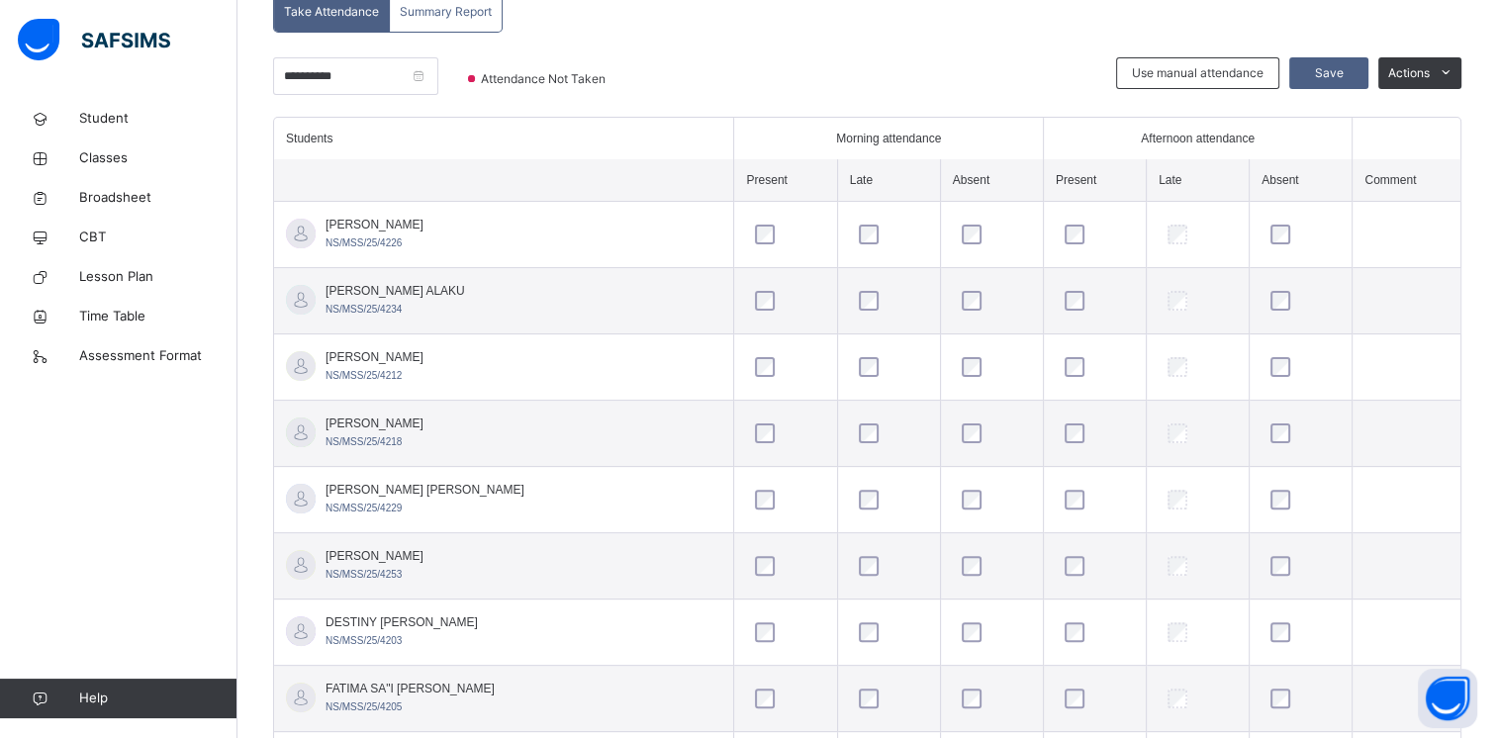
scroll to position [434, 0]
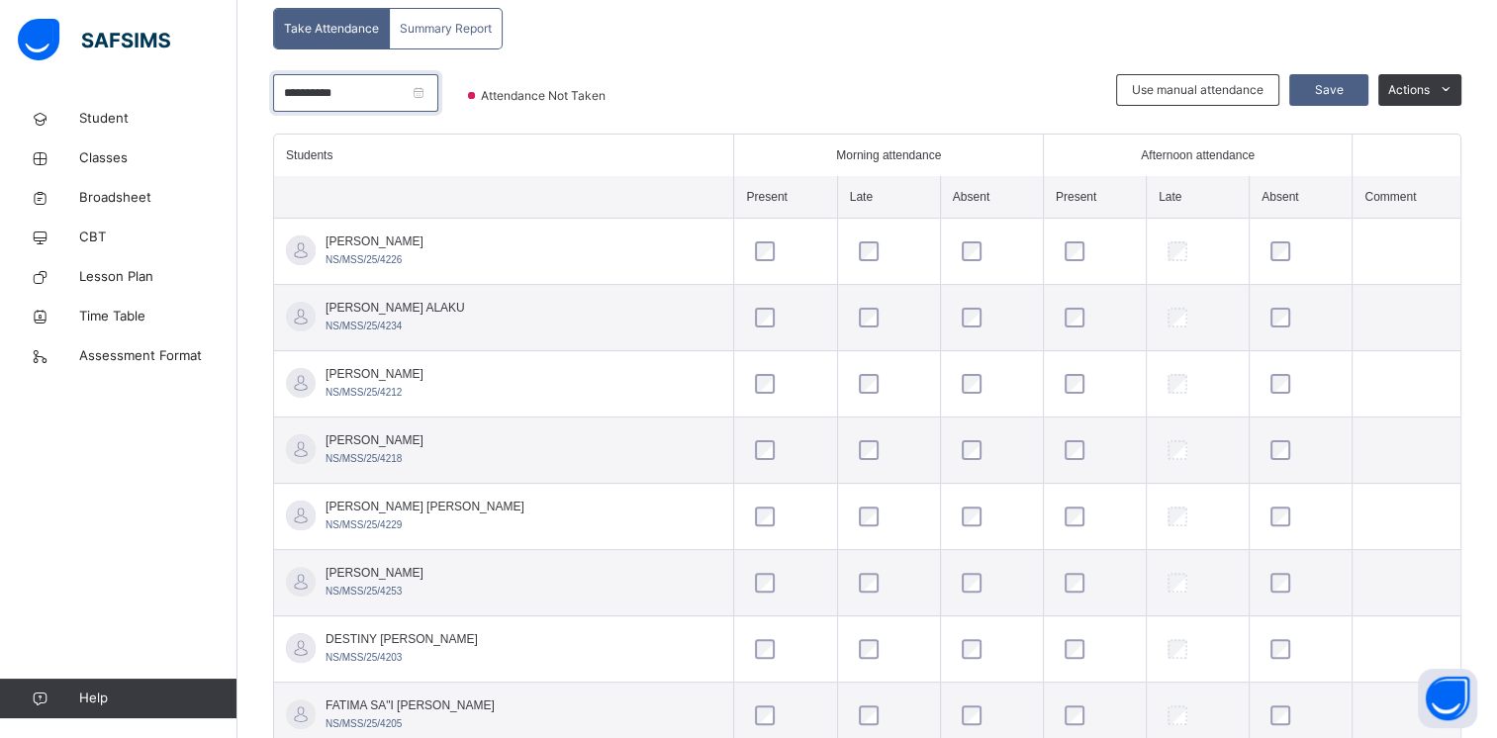
click at [438, 91] on input "**********" at bounding box center [355, 93] width 165 height 38
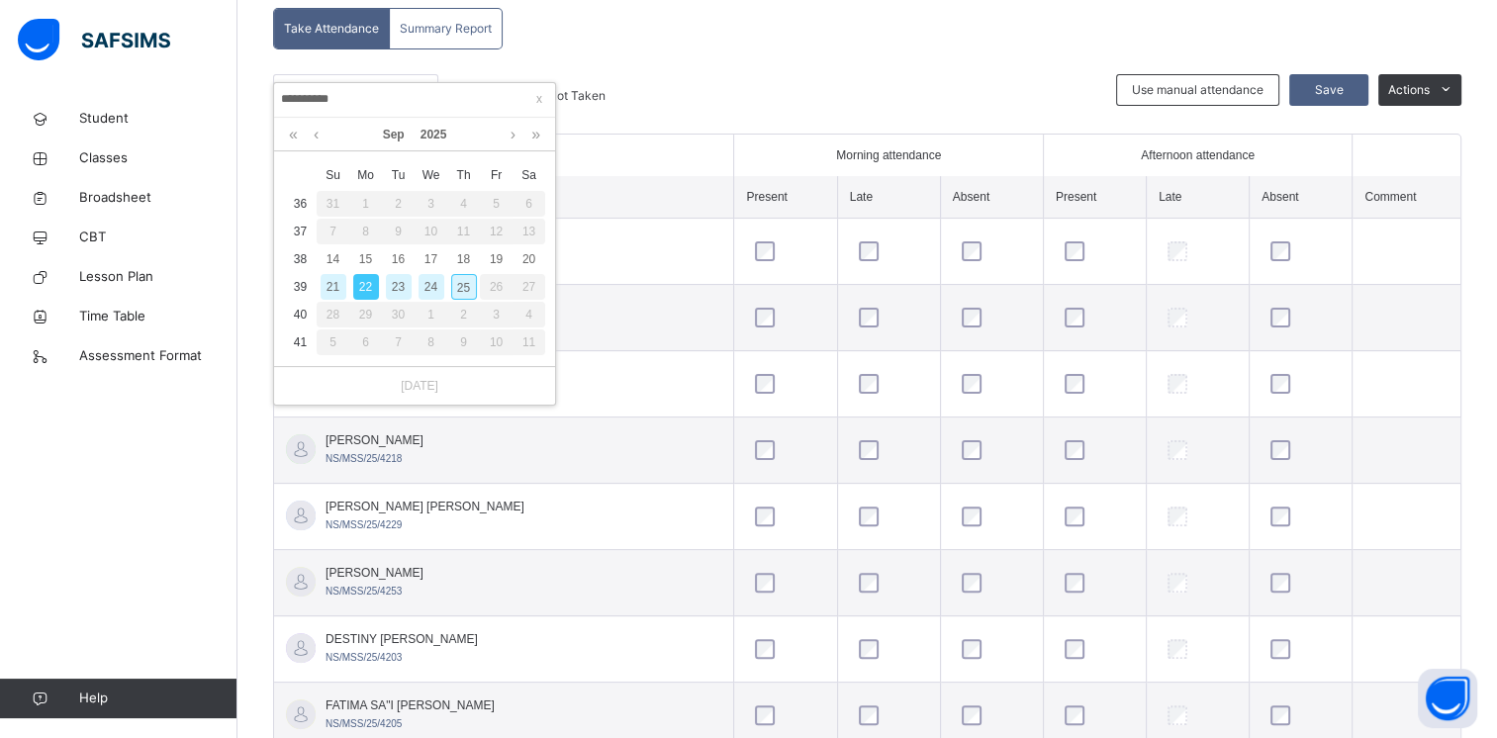
click at [464, 289] on div "25" at bounding box center [464, 287] width 26 height 26
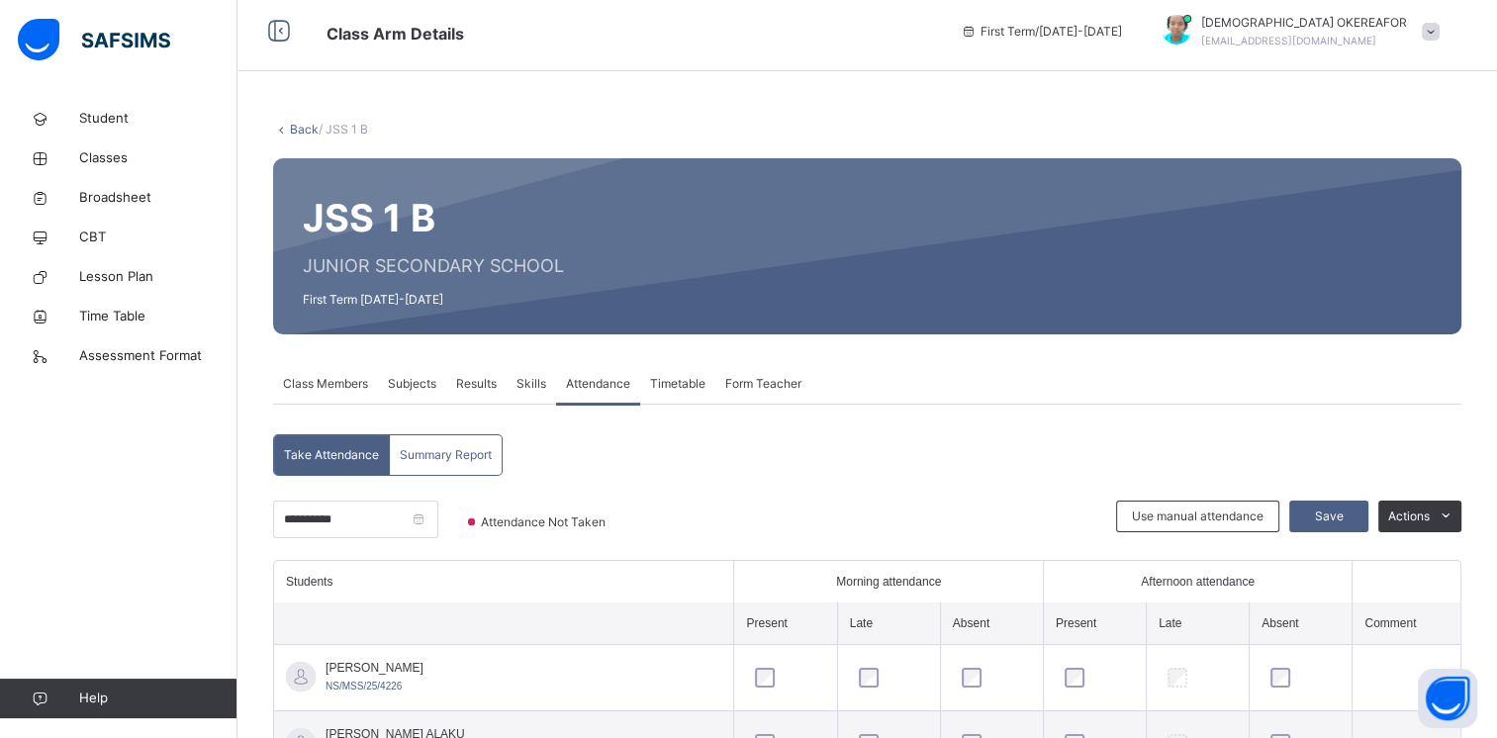
scroll to position [0, 0]
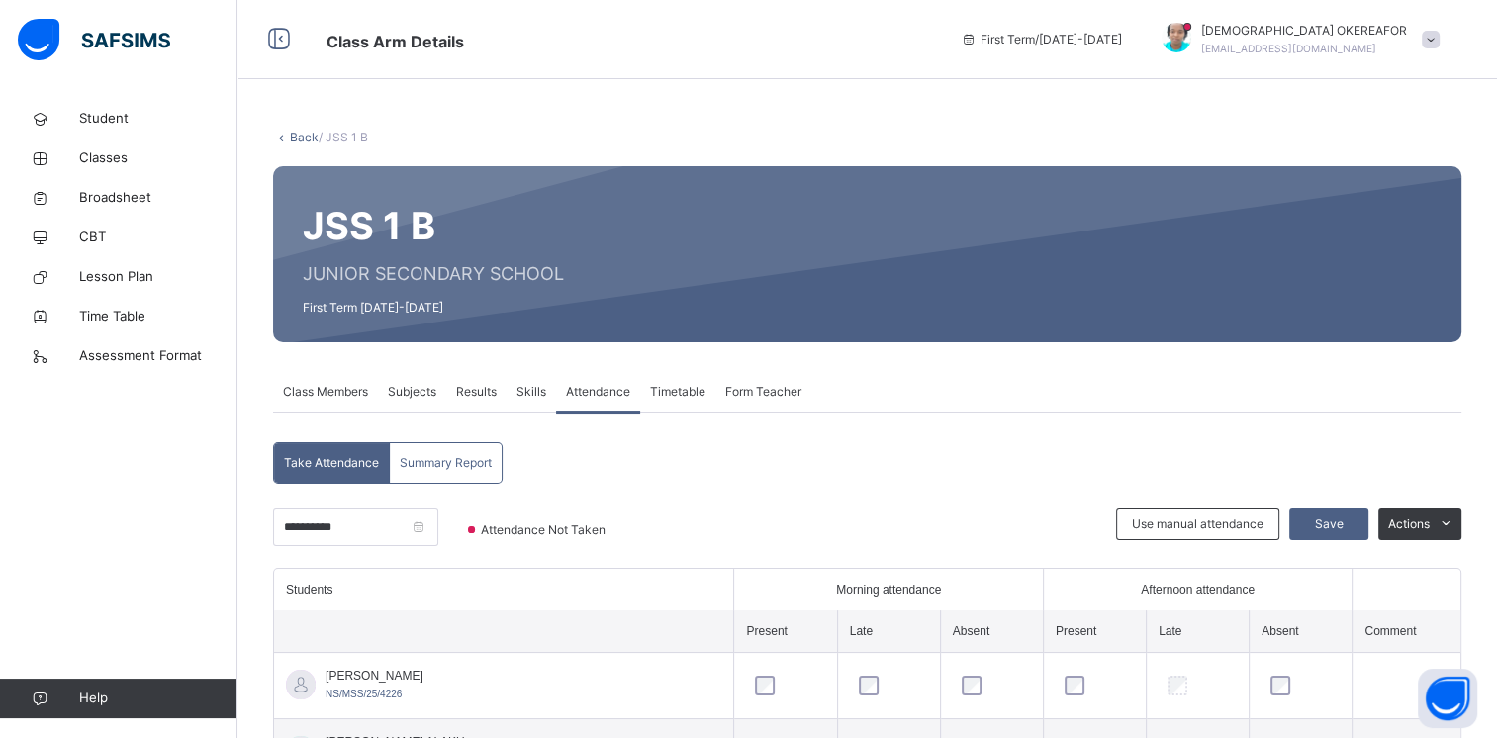
click at [836, 42] on span at bounding box center [1431, 40] width 18 height 18
